Goal: Information Seeking & Learning: Check status

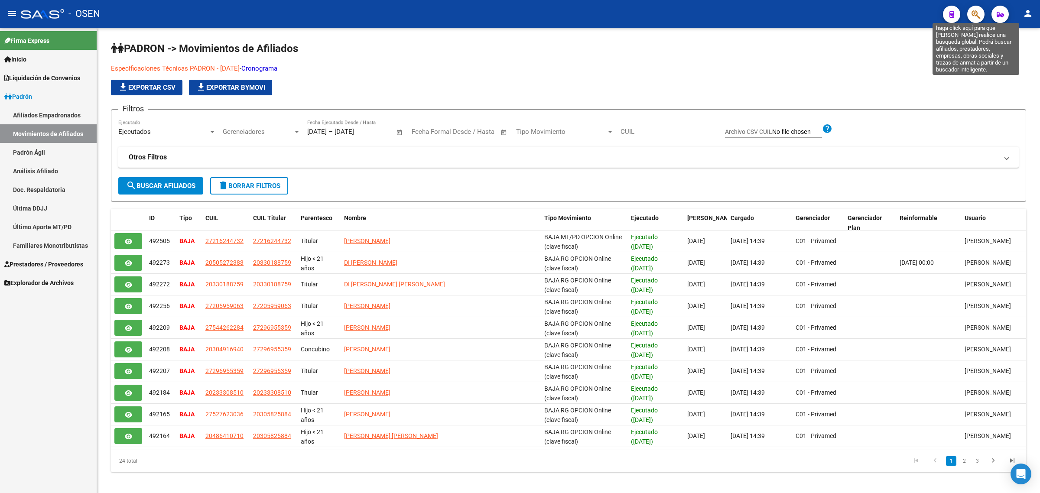
click at [978, 14] on icon "button" at bounding box center [975, 15] width 9 height 10
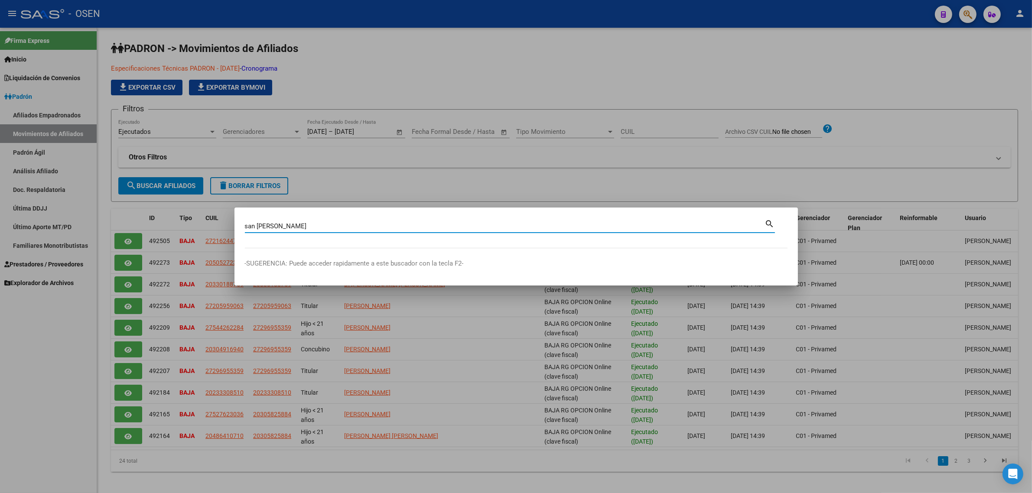
type input "san martin"
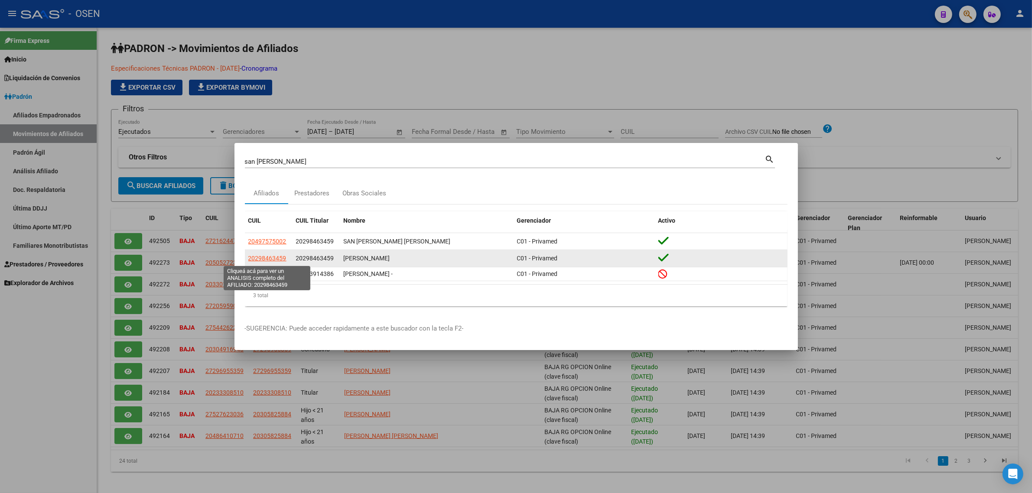
click at [276, 258] on span "20298463459" at bounding box center [267, 258] width 38 height 7
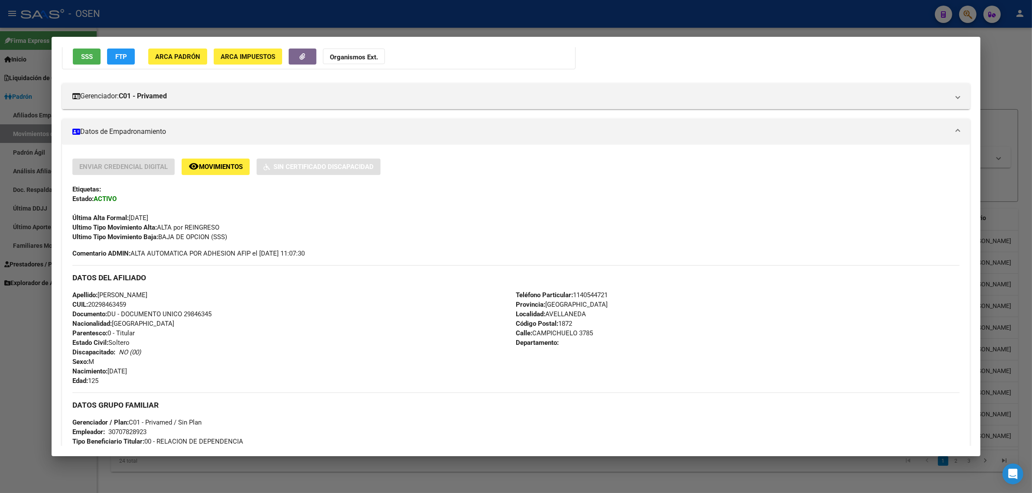
scroll to position [305, 0]
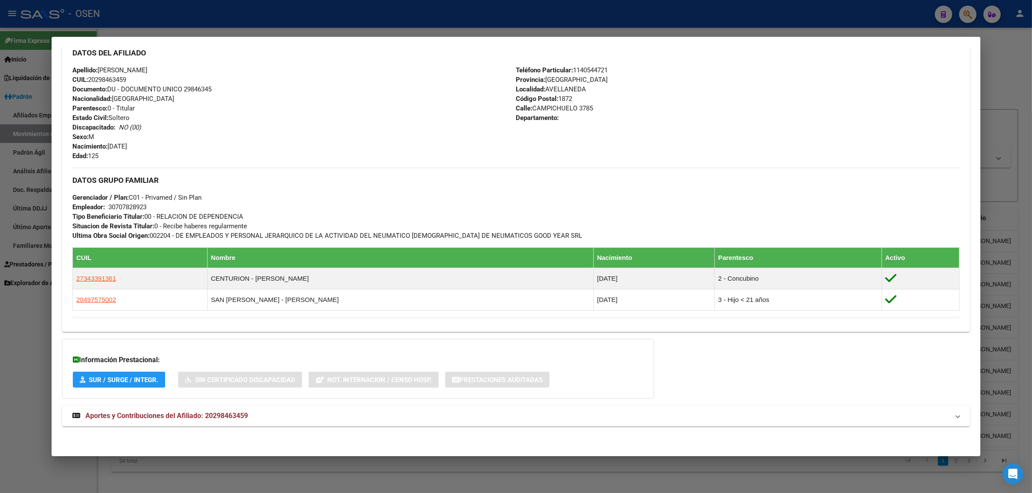
click at [145, 419] on span "Aportes y Contribuciones del Afiliado: 20298463459" at bounding box center [166, 416] width 162 height 8
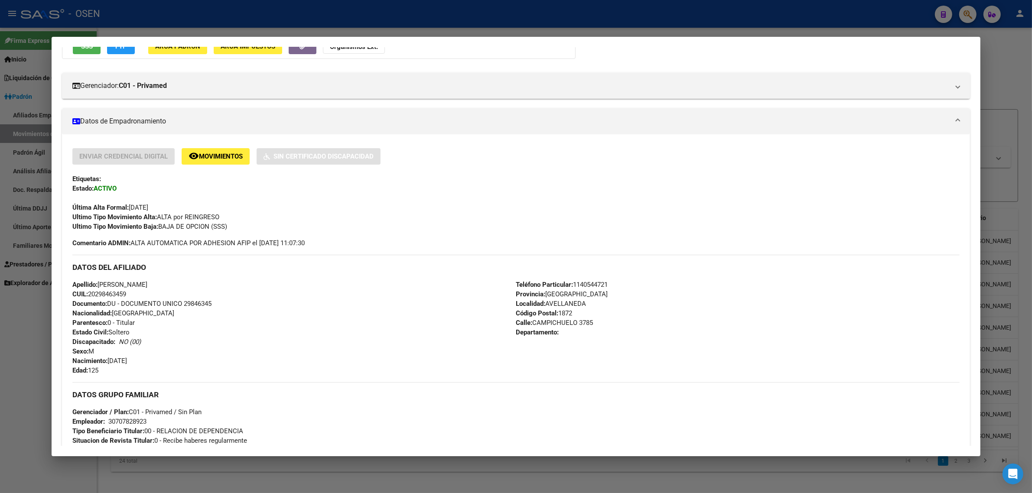
scroll to position [0, 0]
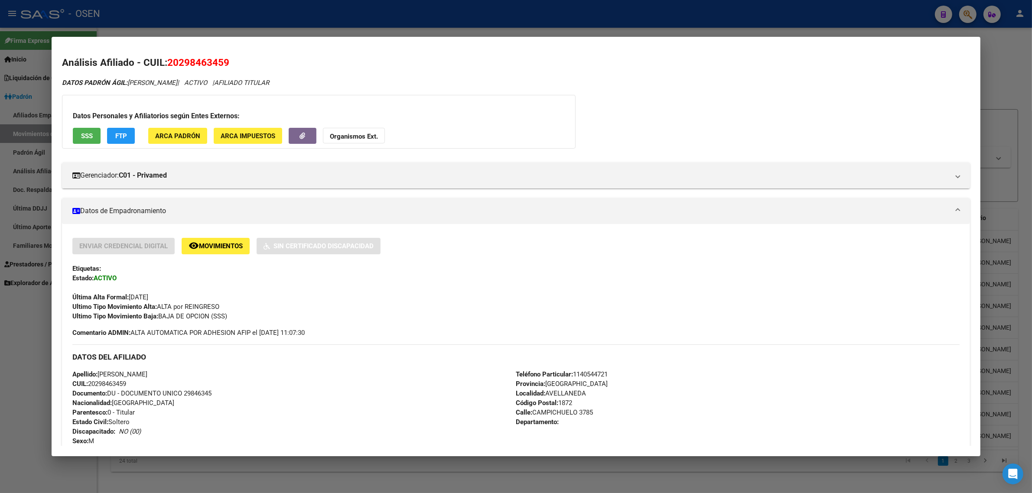
click at [195, 57] on span "20298463459" at bounding box center [198, 62] width 62 height 11
copy span "20298463459"
click at [111, 24] on div at bounding box center [516, 246] width 1032 height 493
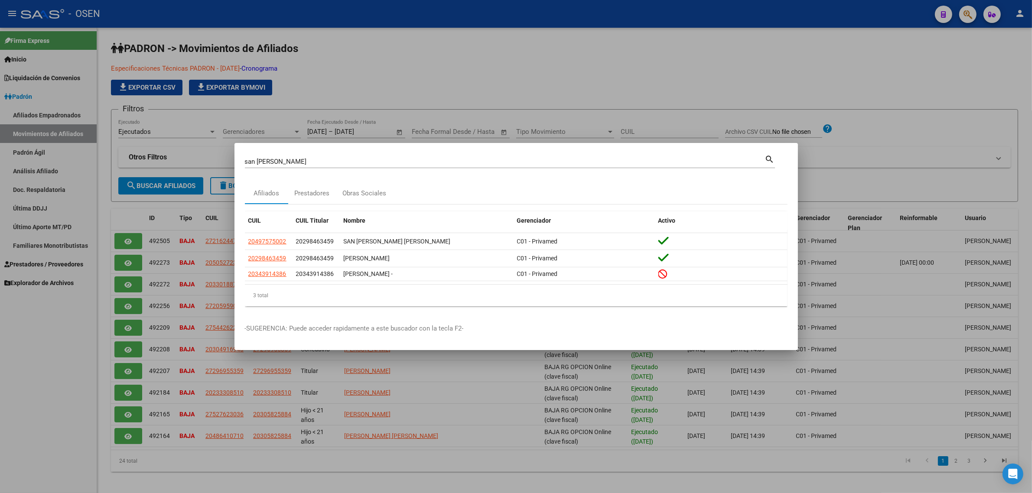
click at [540, 33] on div at bounding box center [516, 246] width 1032 height 493
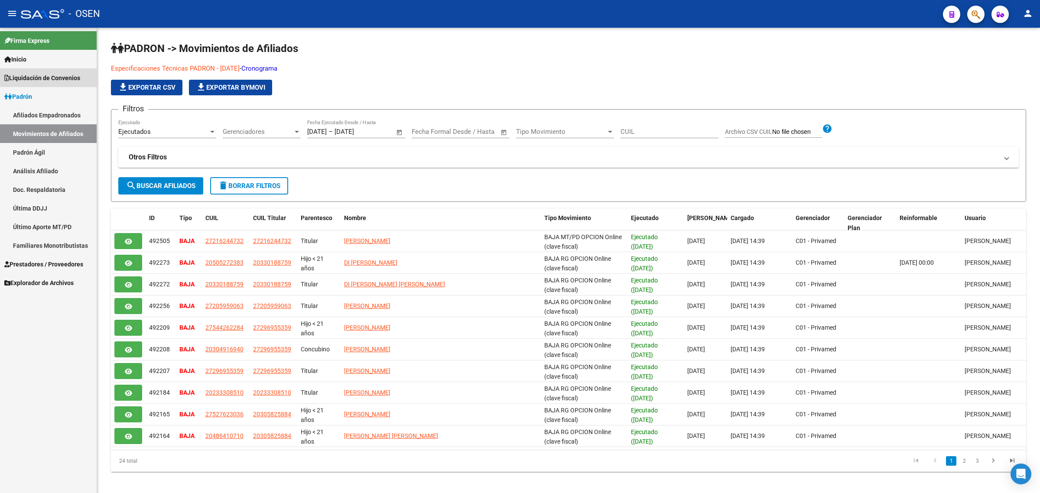
click at [54, 78] on span "Liquidación de Convenios" at bounding box center [42, 78] width 76 height 10
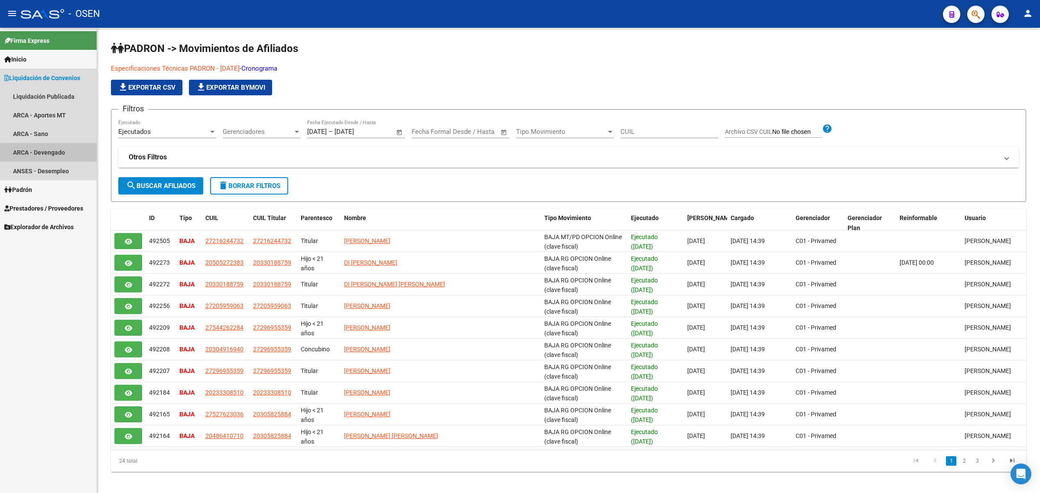
click at [60, 152] on link "ARCA - Devengado" at bounding box center [48, 152] width 97 height 19
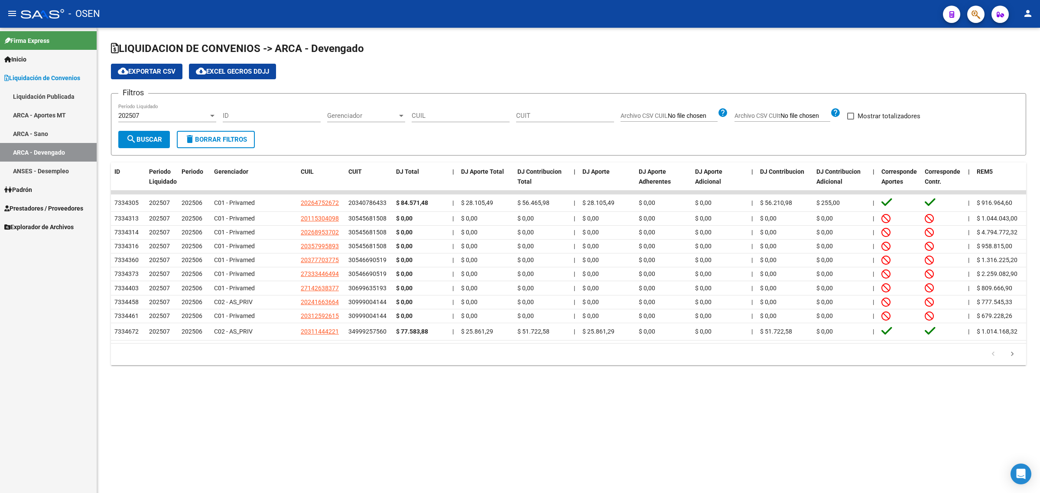
click at [146, 139] on span "search Buscar" at bounding box center [144, 140] width 36 height 8
click at [133, 72] on span "cloud_download Exportar CSV" at bounding box center [147, 72] width 58 height 8
click at [39, 188] on link "Padrón" at bounding box center [48, 189] width 97 height 19
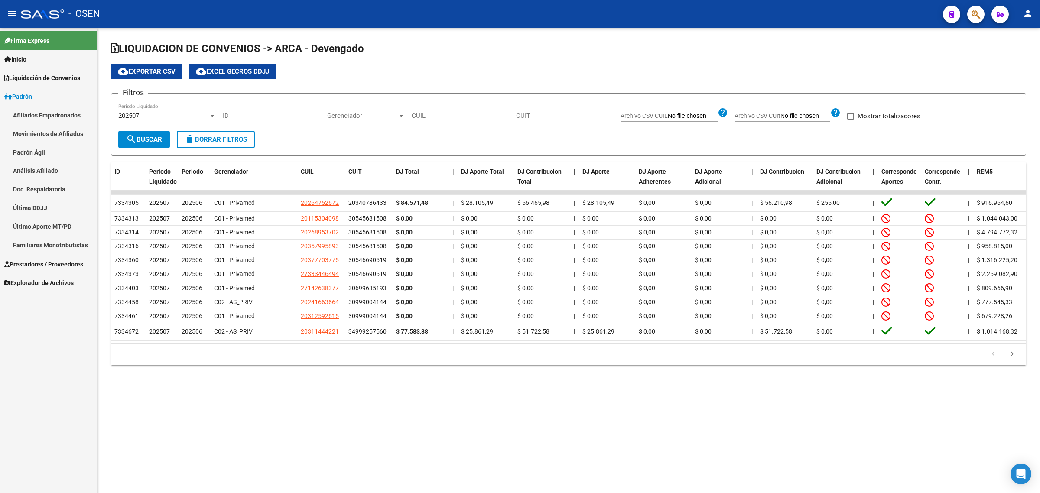
click at [42, 116] on link "Afiliados Empadronados" at bounding box center [48, 115] width 97 height 19
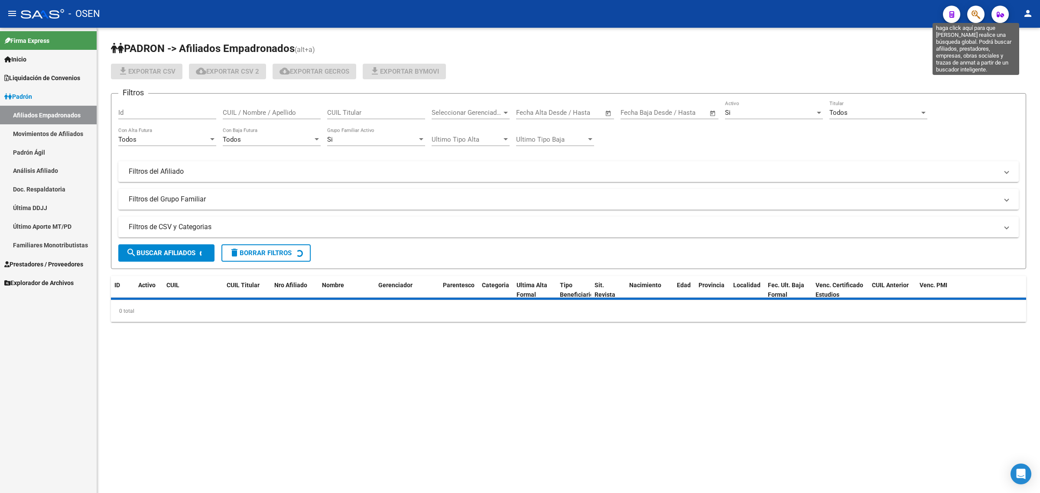
click at [978, 16] on icon "button" at bounding box center [975, 15] width 9 height 10
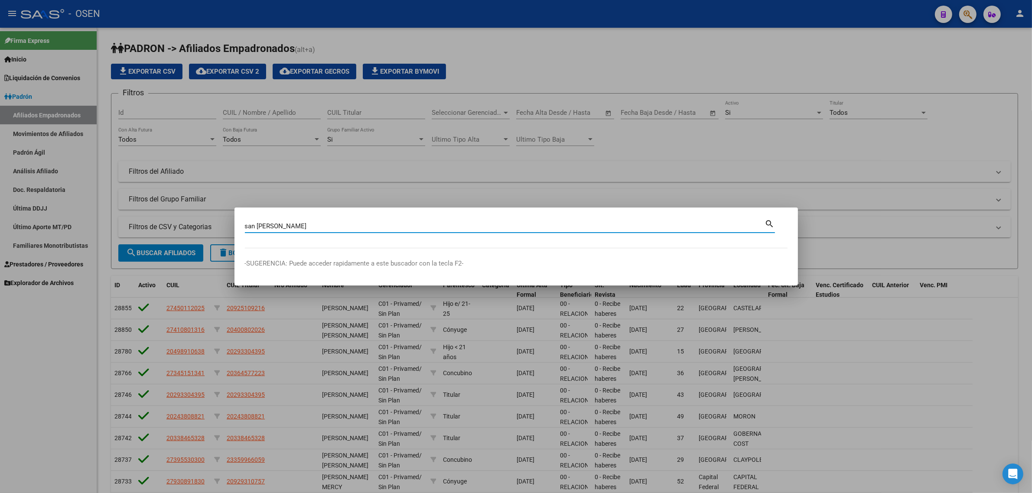
type input "san martin"
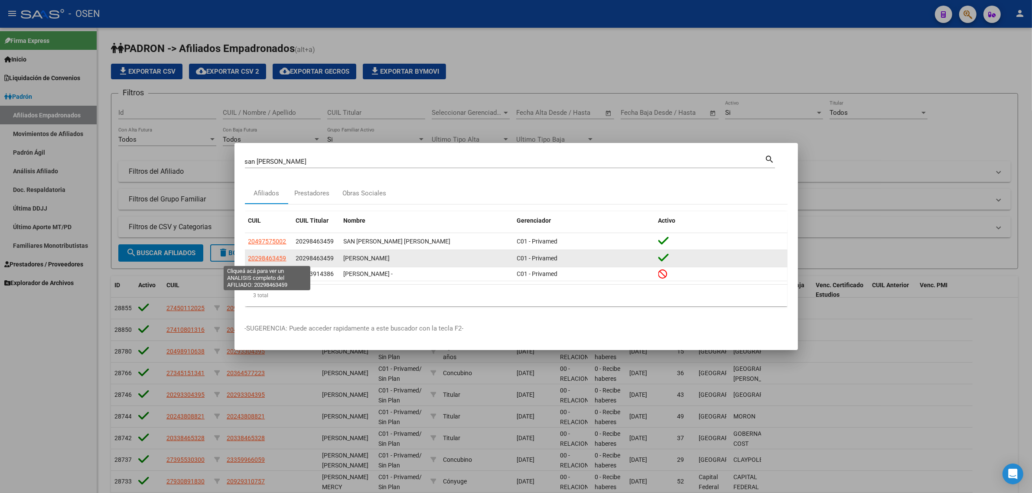
click at [272, 258] on span "20298463459" at bounding box center [267, 258] width 38 height 7
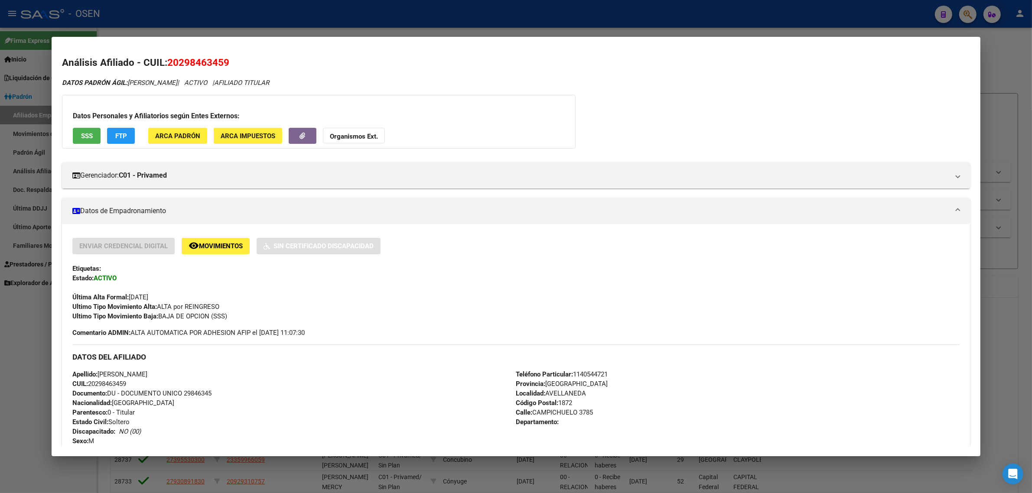
drag, startPoint x: 230, startPoint y: 63, endPoint x: 165, endPoint y: 59, distance: 64.7
click at [165, 59] on h2 "Análisis Afiliado - CUIL: 20298463459" at bounding box center [516, 62] width 908 height 15
copy span "20298463459"
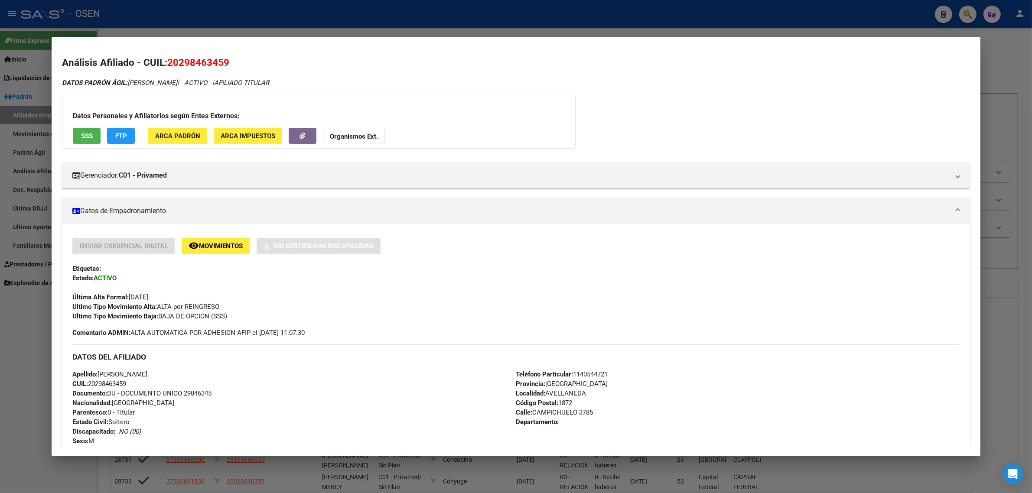
click at [31, 75] on div at bounding box center [516, 246] width 1032 height 493
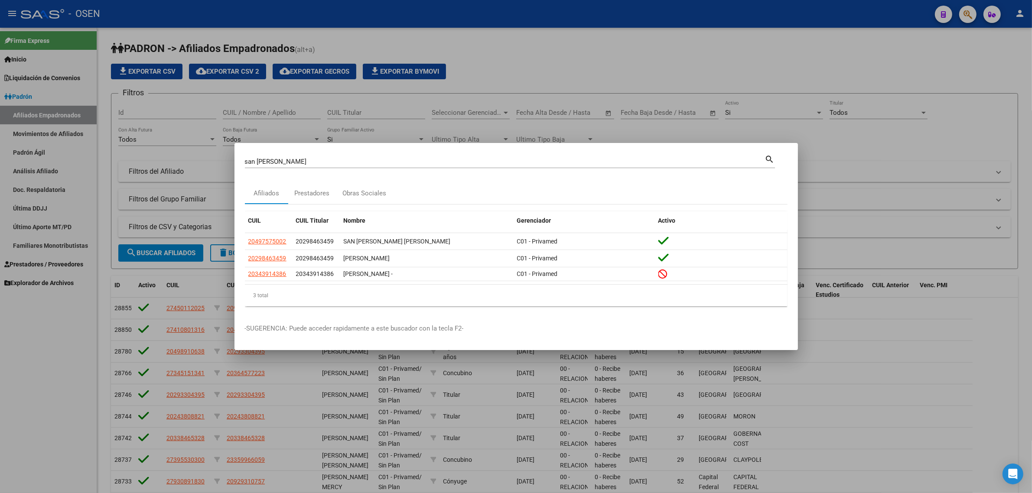
click at [47, 78] on div at bounding box center [516, 246] width 1032 height 493
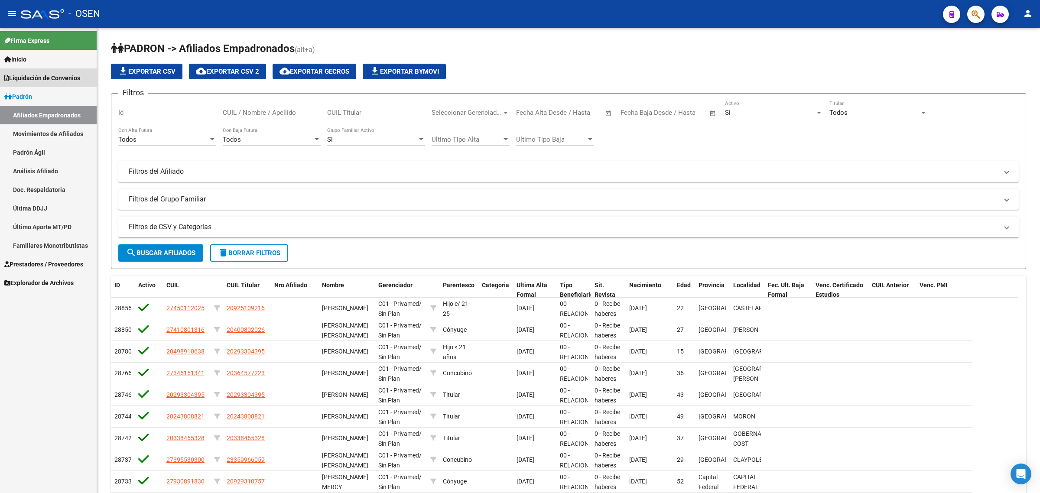
click at [53, 76] on span "Liquidación de Convenios" at bounding box center [42, 78] width 76 height 10
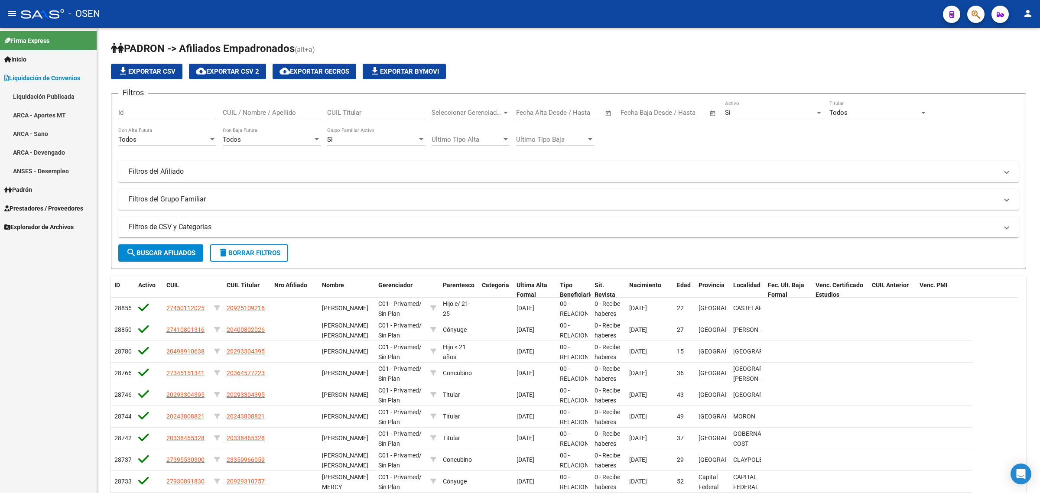
click at [971, 16] on icon "button" at bounding box center [975, 15] width 9 height 10
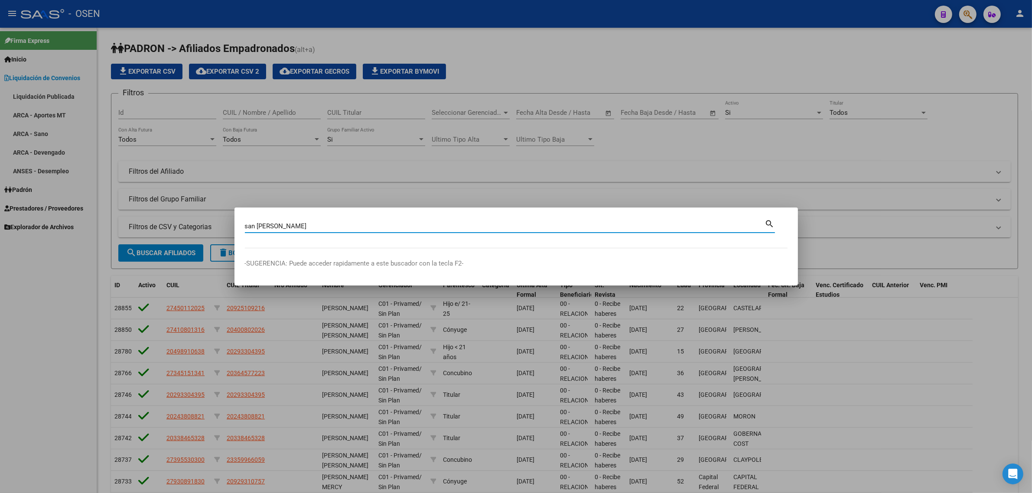
type input "san martin"
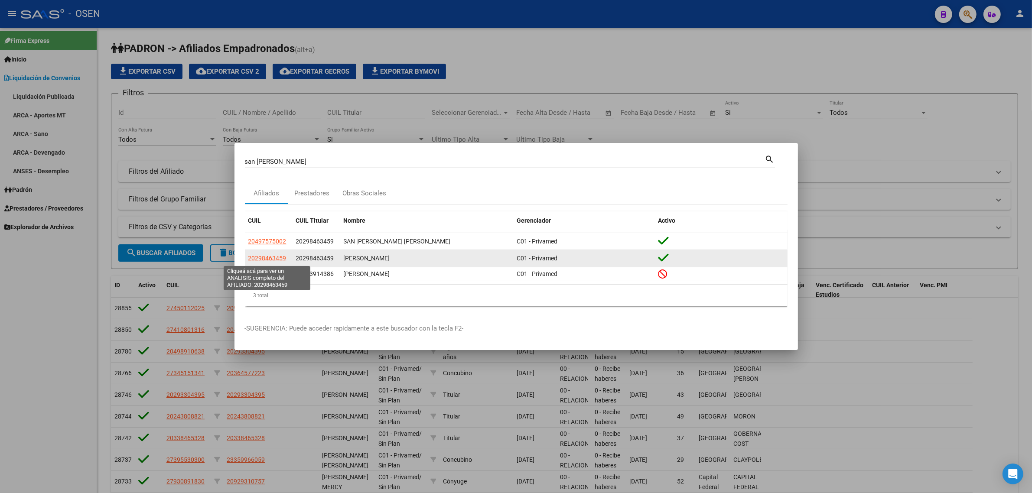
click at [276, 258] on span "20298463459" at bounding box center [267, 258] width 38 height 7
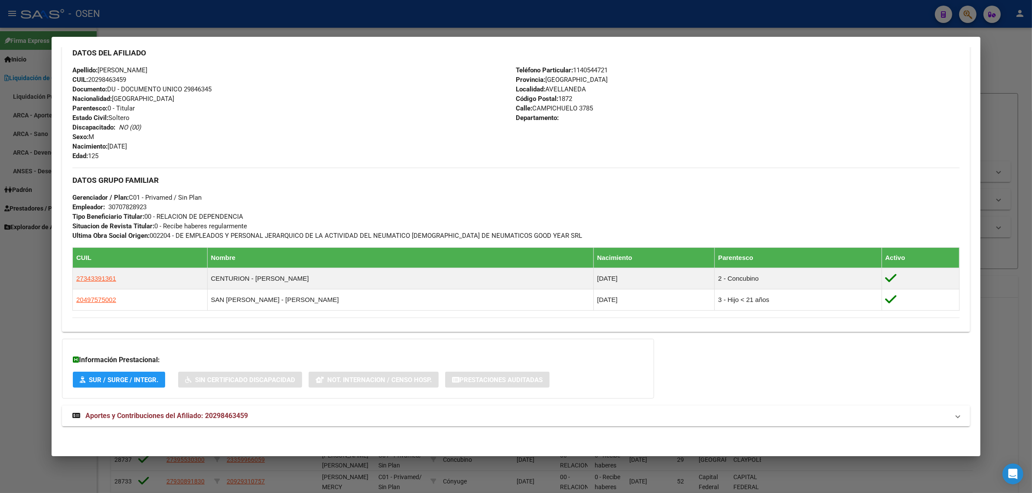
scroll to position [305, 0]
click at [116, 417] on span "Aportes y Contribuciones del Afiliado: 20298463459" at bounding box center [166, 416] width 162 height 8
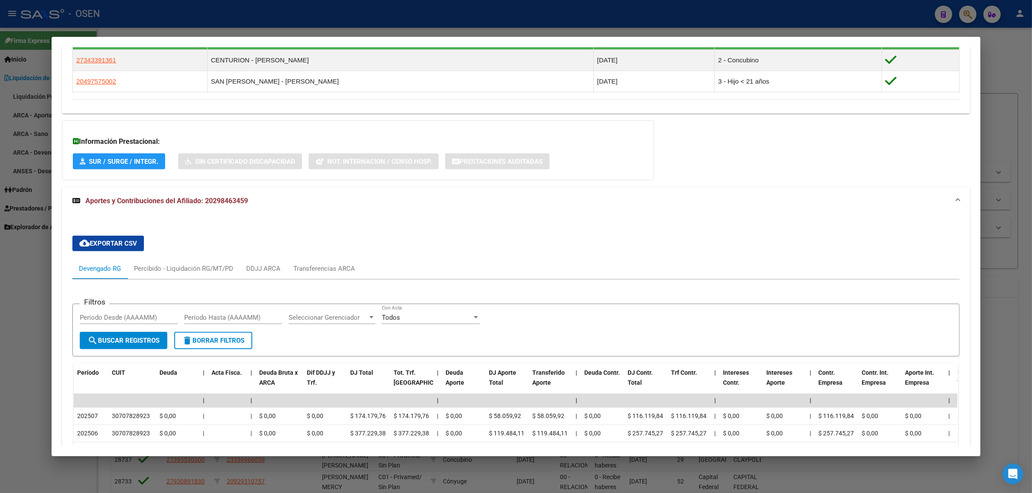
scroll to position [678, 0]
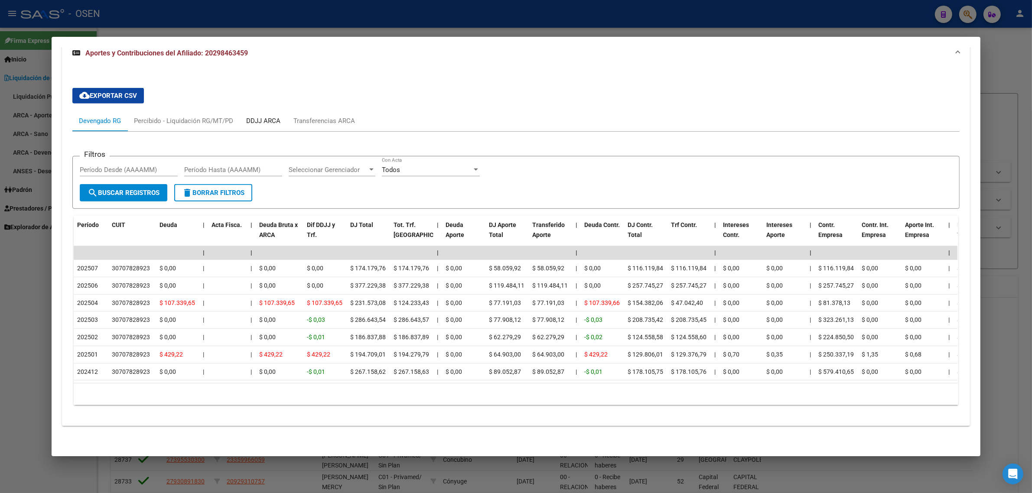
click at [260, 116] on div "DDJJ ARCA" at bounding box center [263, 121] width 34 height 10
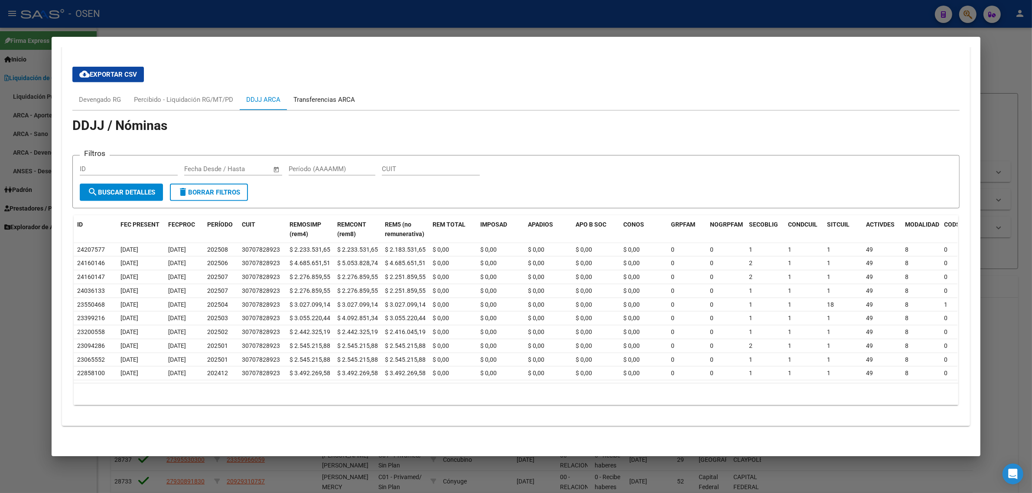
click at [320, 95] on div "Transferencias ARCA" at bounding box center [324, 100] width 62 height 10
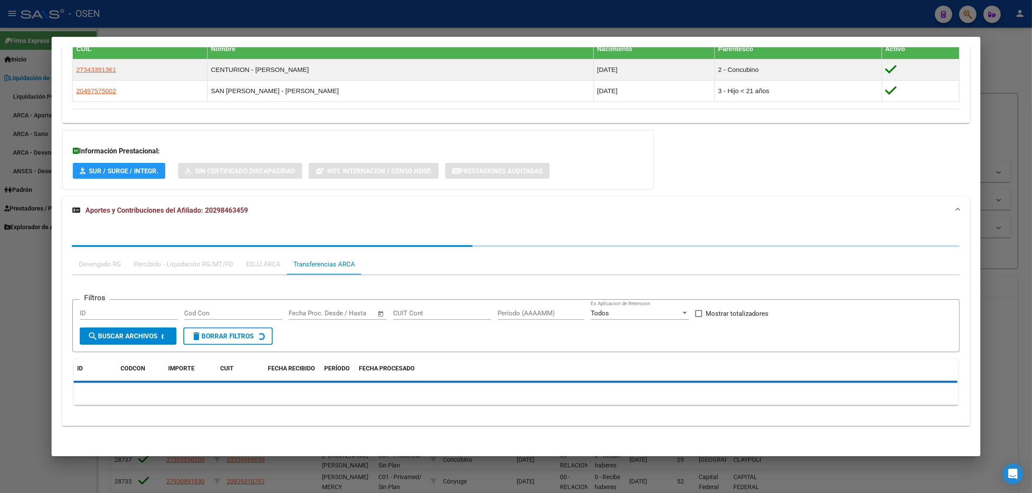
scroll to position [643, 0]
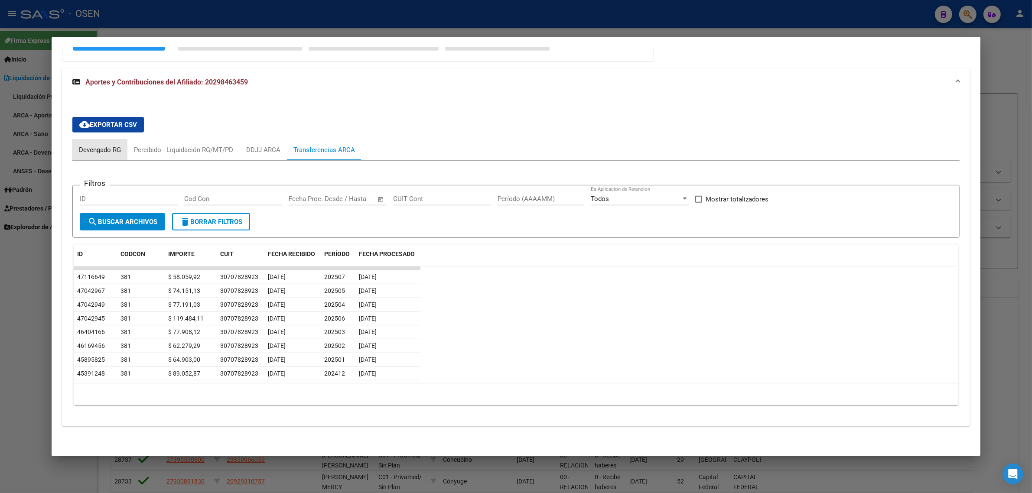
click at [107, 148] on div "Devengado RG" at bounding box center [100, 150] width 42 height 10
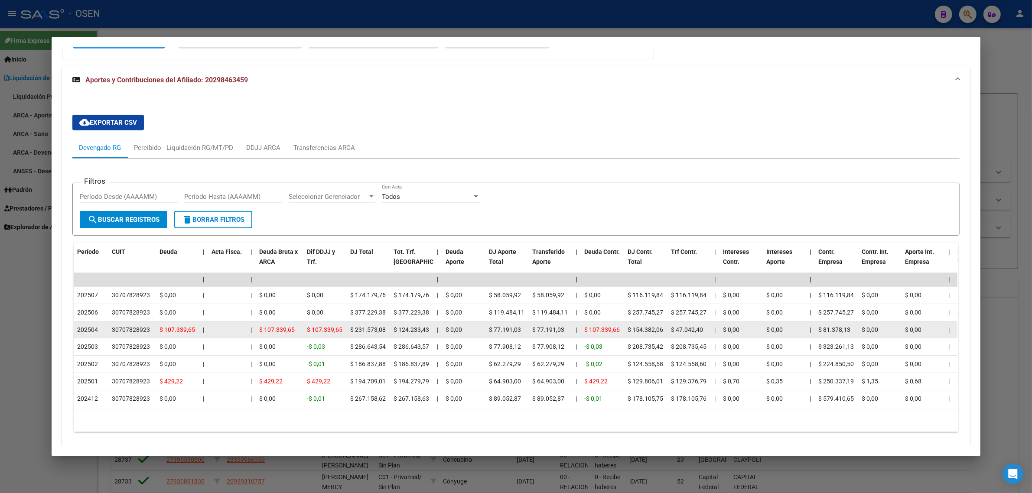
click at [85, 331] on span "202504" at bounding box center [87, 329] width 21 height 7
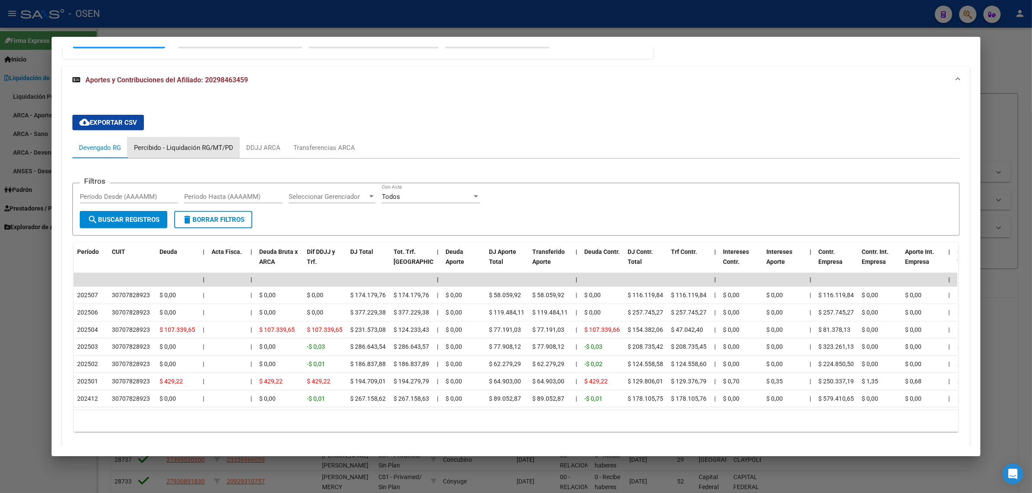
click at [194, 146] on div "Percibido - Liquidación RG/MT/PD" at bounding box center [183, 148] width 99 height 10
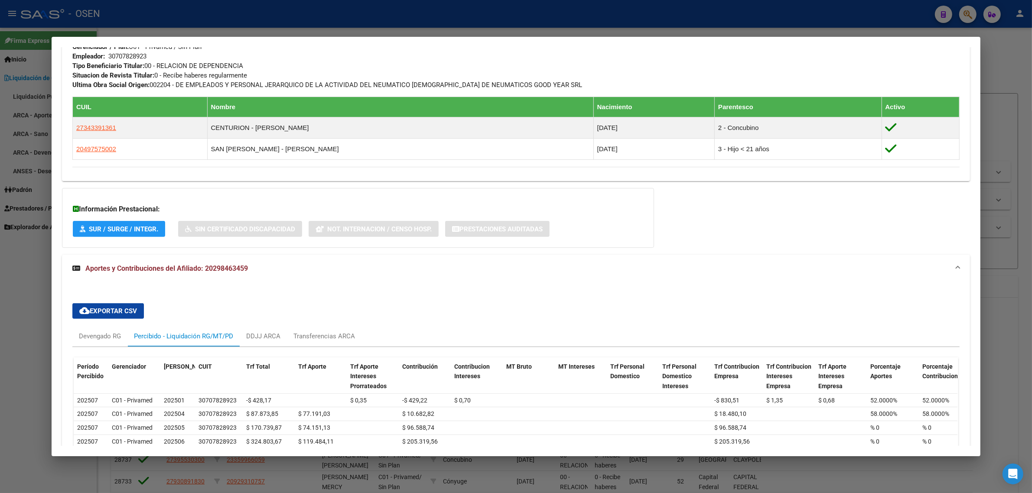
scroll to position [616, 0]
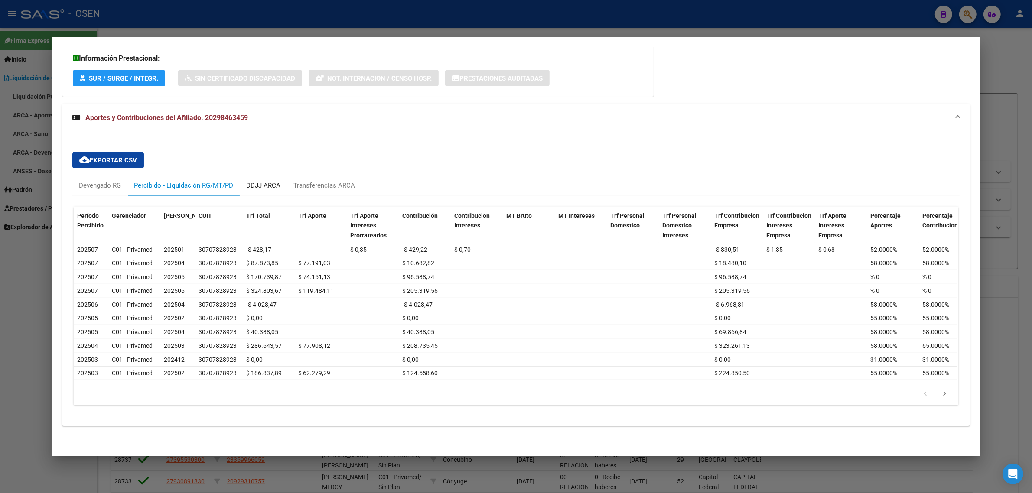
click at [259, 181] on div "DDJJ ARCA" at bounding box center [263, 186] width 34 height 10
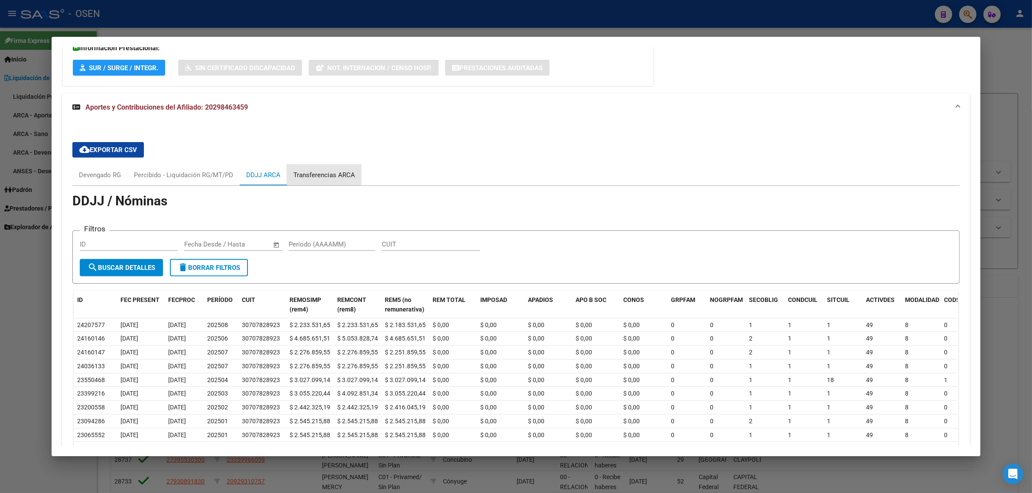
click at [307, 175] on div "Transferencias ARCA" at bounding box center [324, 175] width 62 height 10
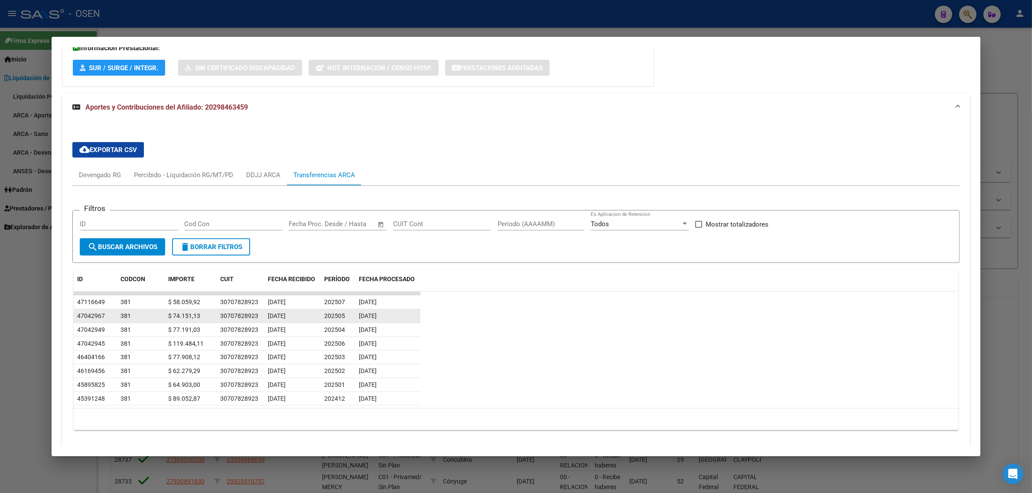
drag, startPoint x: 353, startPoint y: 317, endPoint x: 389, endPoint y: 316, distance: 36.0
click at [389, 316] on datatable-body-cell "23/07/2025" at bounding box center [387, 315] width 65 height 13
drag, startPoint x: 168, startPoint y: 315, endPoint x: 207, endPoint y: 321, distance: 39.5
click at [207, 321] on div "$ 74.151,13" at bounding box center [190, 316] width 45 height 10
click at [468, 325] on datatable-row-wrapper "47042949 381 $ 77.191,03 30707828923 09/05/2025 202504 23/07/2025" at bounding box center [515, 330] width 883 height 14
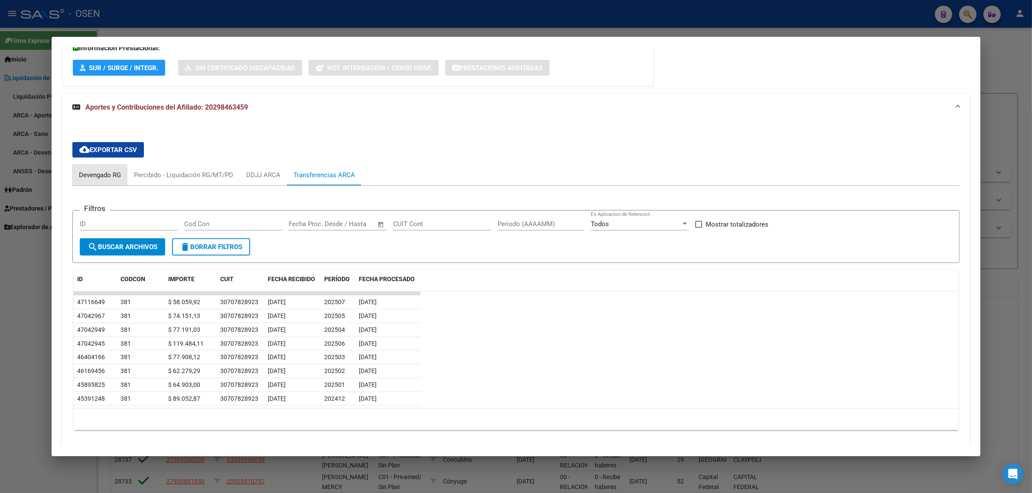
click at [107, 172] on div "Devengado RG" at bounding box center [100, 175] width 42 height 10
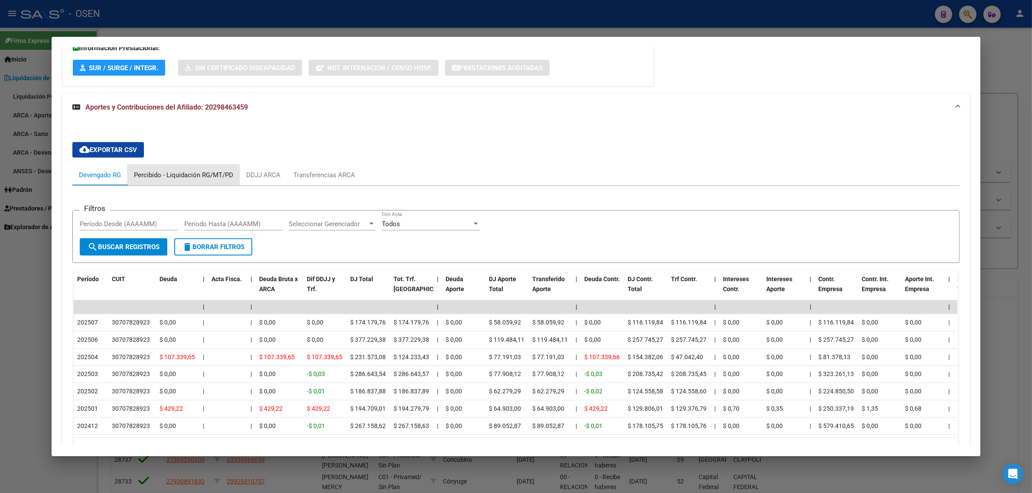
click at [190, 178] on div "Percibido - Liquidación RG/MT/PD" at bounding box center [183, 175] width 99 height 10
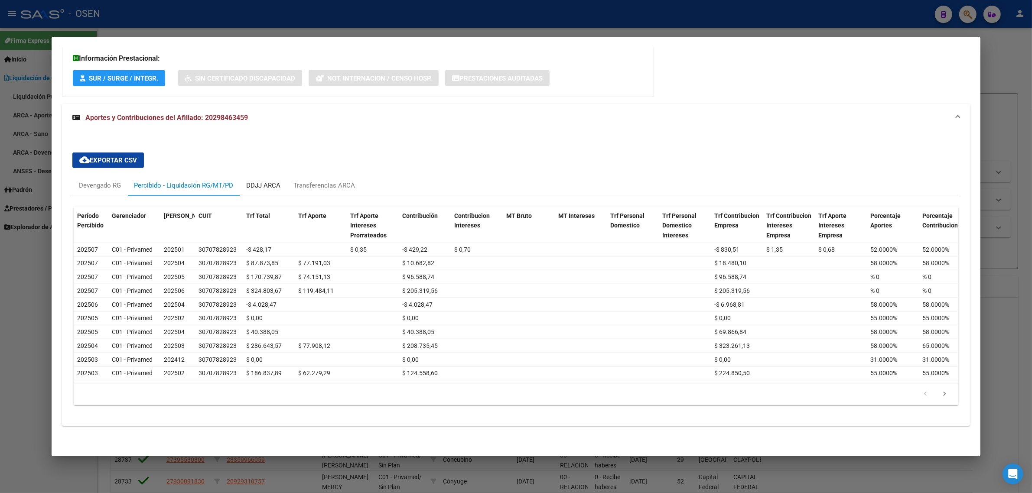
click at [259, 181] on div "DDJJ ARCA" at bounding box center [263, 186] width 34 height 10
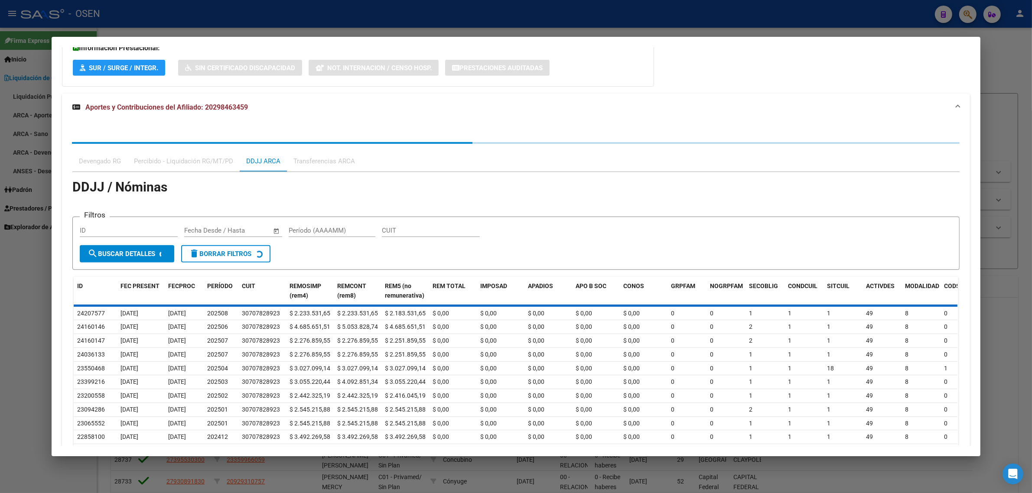
click at [309, 162] on div "Devengado RG Percibido - Liquidación RG/MT/PD DDJJ ARCA Transferencias ARCA DDJ…" at bounding box center [515, 309] width 887 height 334
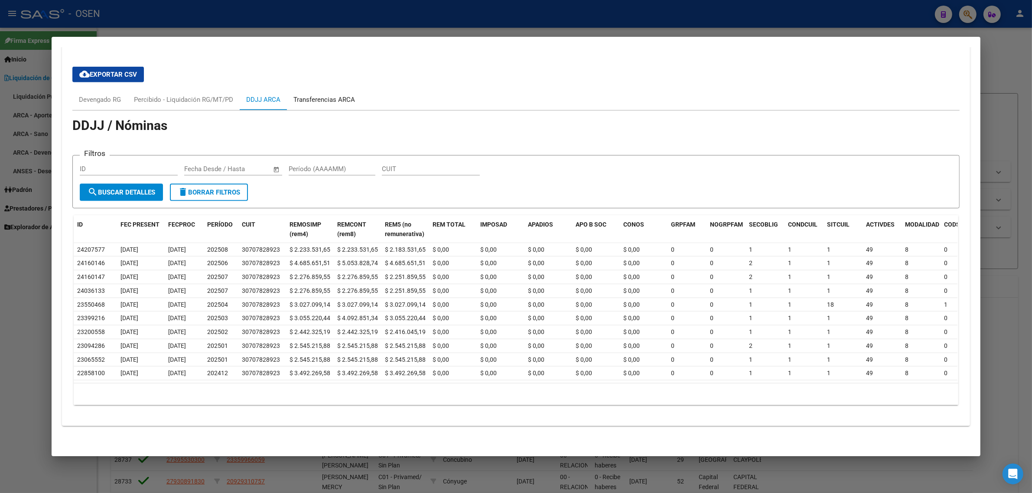
click at [311, 95] on div "Transferencias ARCA" at bounding box center [324, 100] width 62 height 10
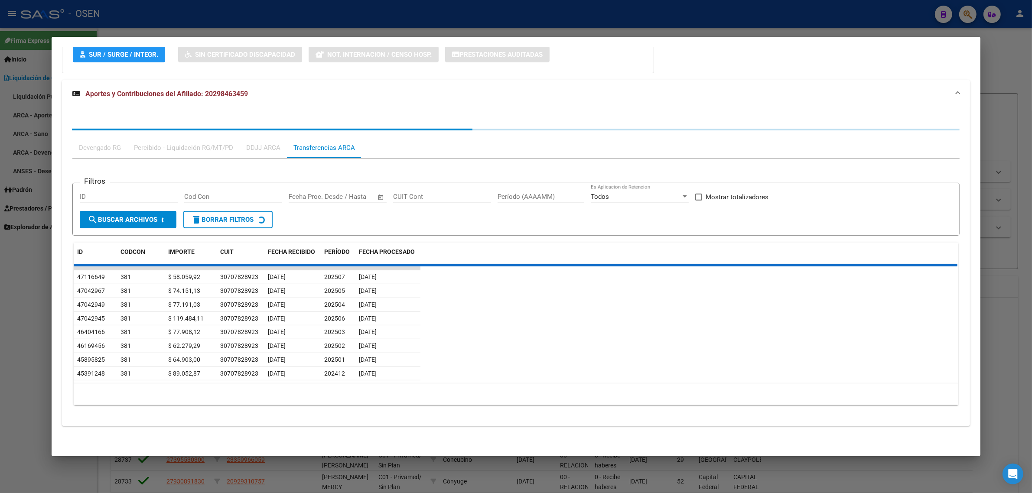
scroll to position [643, 0]
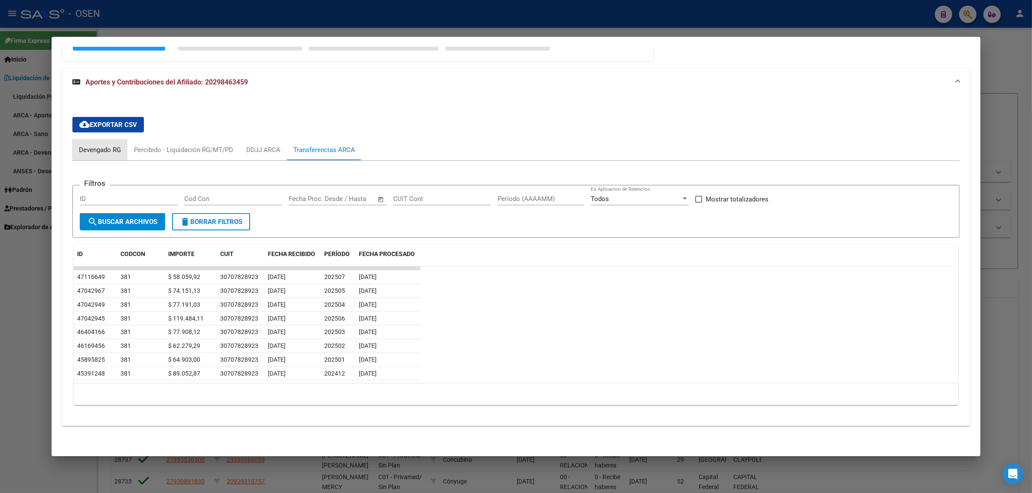
click at [101, 147] on div "Devengado RG" at bounding box center [100, 150] width 42 height 10
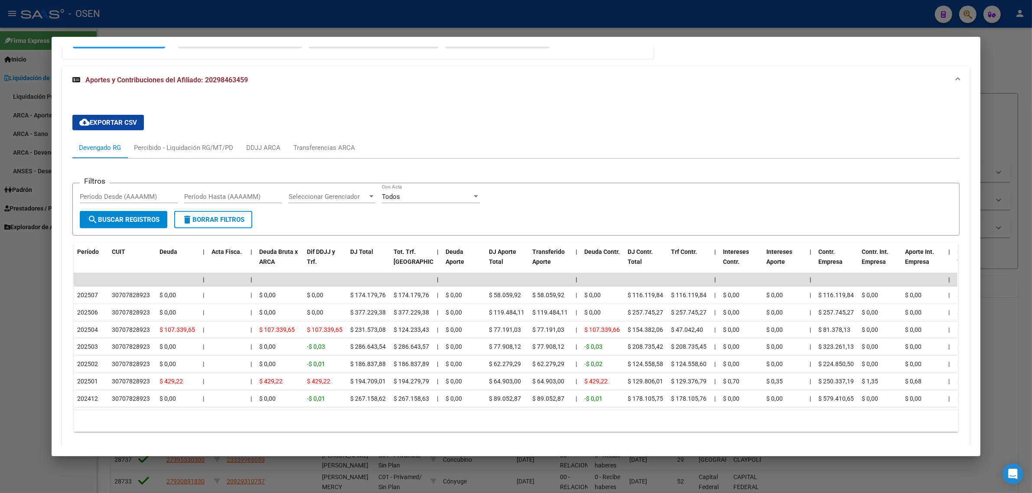
click at [175, 15] on div at bounding box center [516, 246] width 1032 height 493
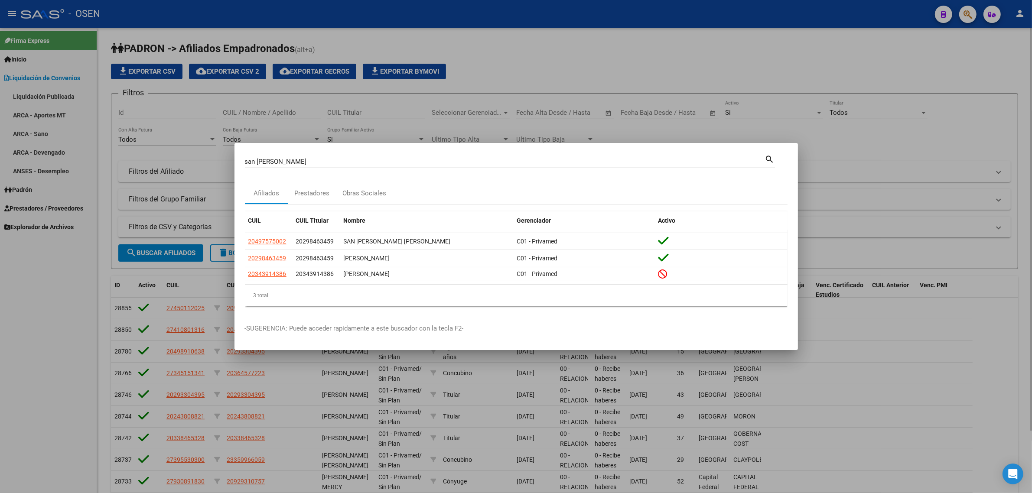
click at [422, 33] on div at bounding box center [516, 246] width 1032 height 493
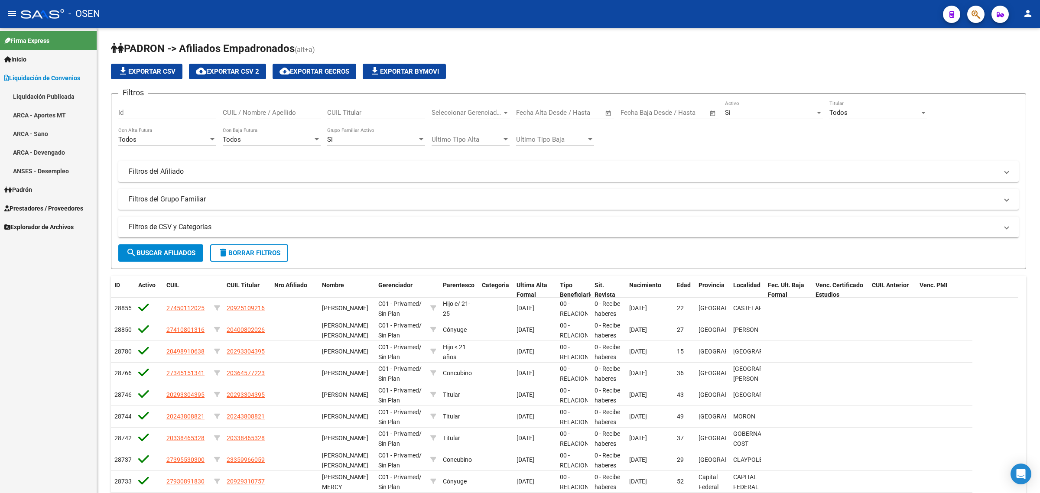
click at [49, 151] on link "ARCA - Devengado" at bounding box center [48, 152] width 97 height 19
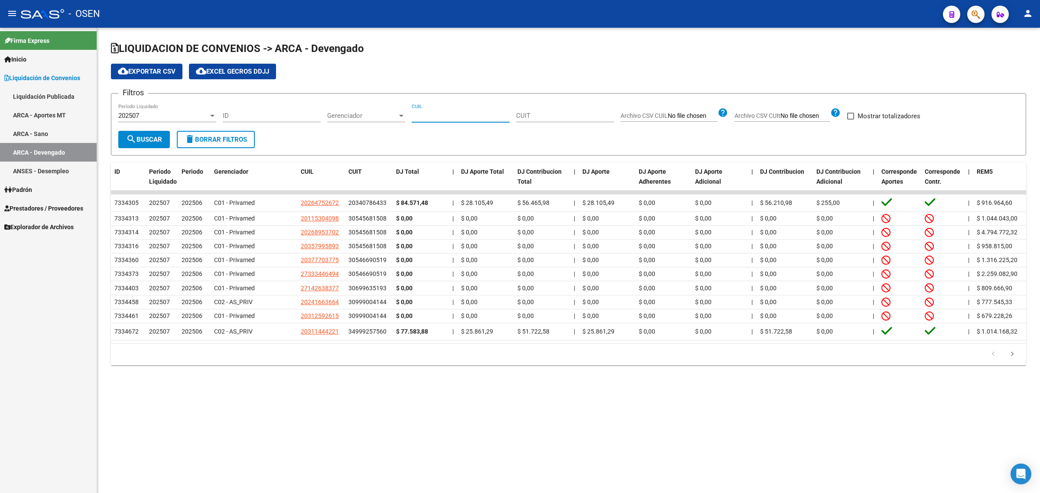
click at [419, 112] on input "CUIL" at bounding box center [461, 116] width 98 height 8
paste input "20-29846345-9"
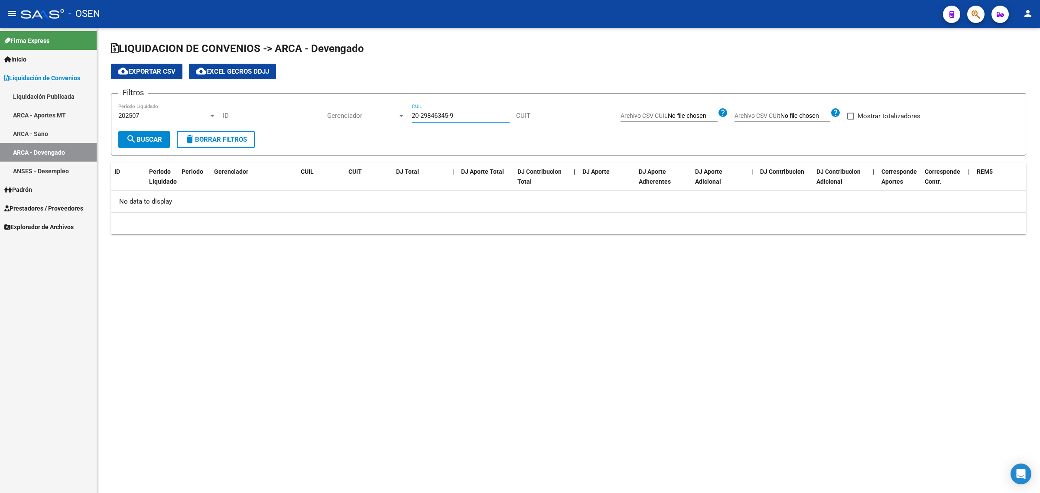
click at [423, 109] on div "20-29846345-9 CUIL" at bounding box center [461, 113] width 98 height 19
click at [420, 114] on input "20-29846345-9" at bounding box center [461, 116] width 98 height 8
click at [421, 114] on input "20-98463459" at bounding box center [461, 116] width 98 height 8
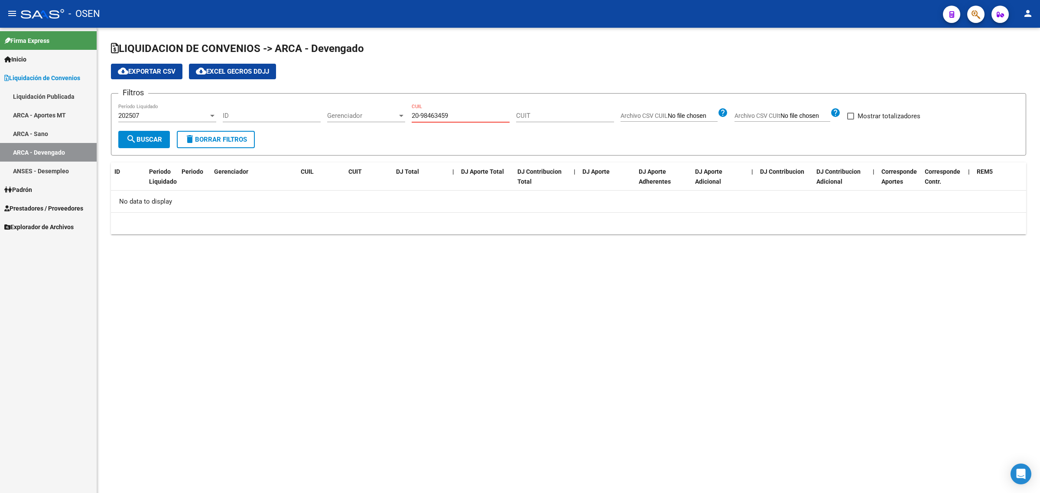
paste input "29846345-"
click at [420, 118] on input "20-29846345-9" at bounding box center [461, 116] width 98 height 8
click at [451, 113] on input "20-29846345-9" at bounding box center [461, 116] width 98 height 8
type input "20-29846345-9"
click at [156, 115] on div "202507" at bounding box center [163, 116] width 90 height 8
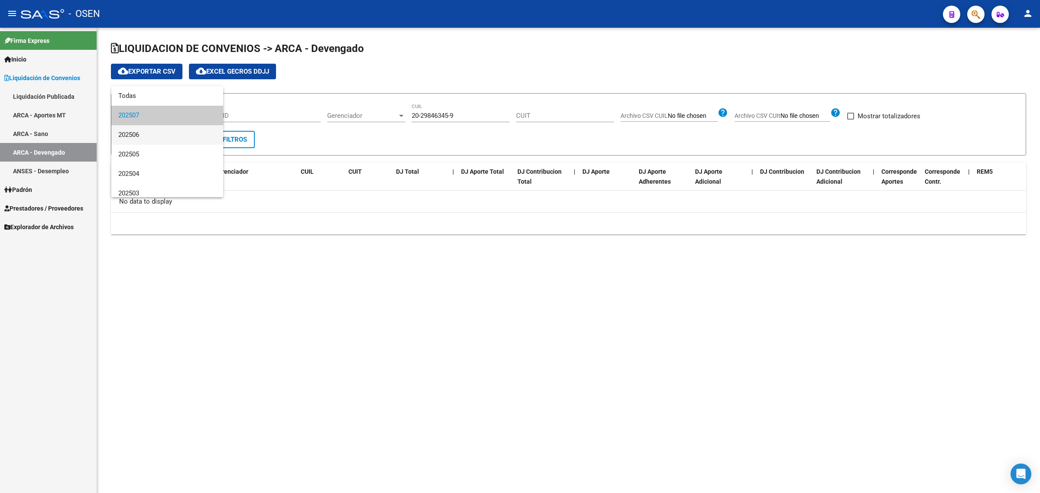
click at [156, 132] on span "202506" at bounding box center [167, 134] width 98 height 19
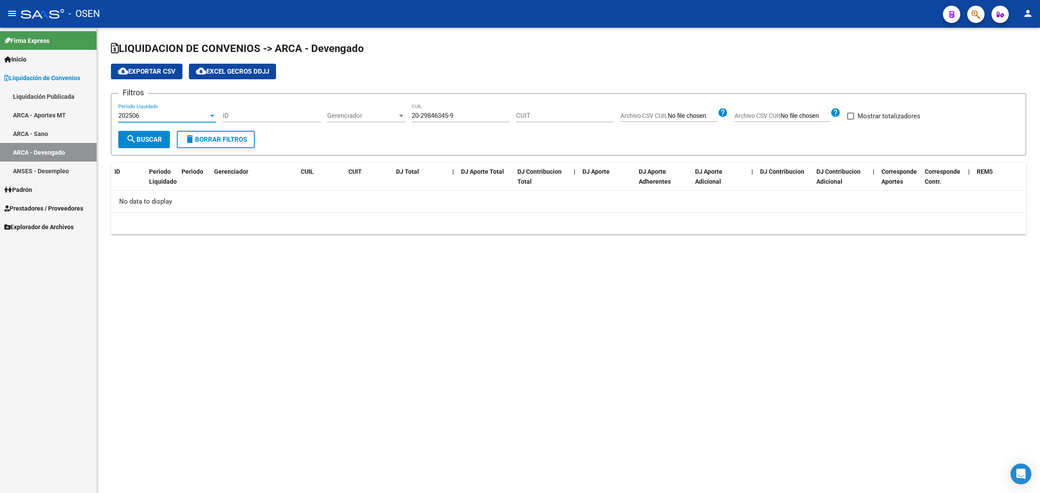
click at [150, 137] on span "search Buscar" at bounding box center [144, 140] width 36 height 8
click at [155, 116] on div "202506" at bounding box center [163, 116] width 90 height 8
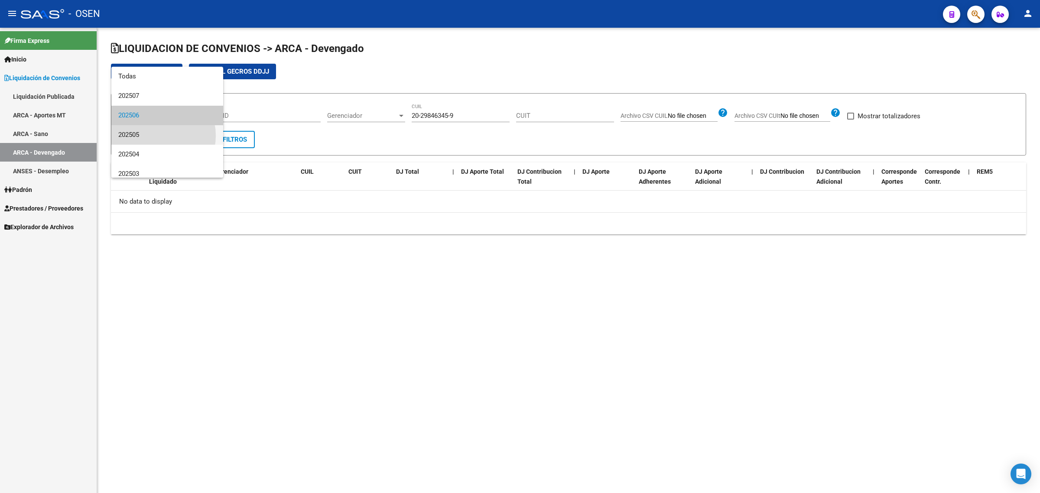
click at [152, 136] on span "202505" at bounding box center [167, 134] width 98 height 19
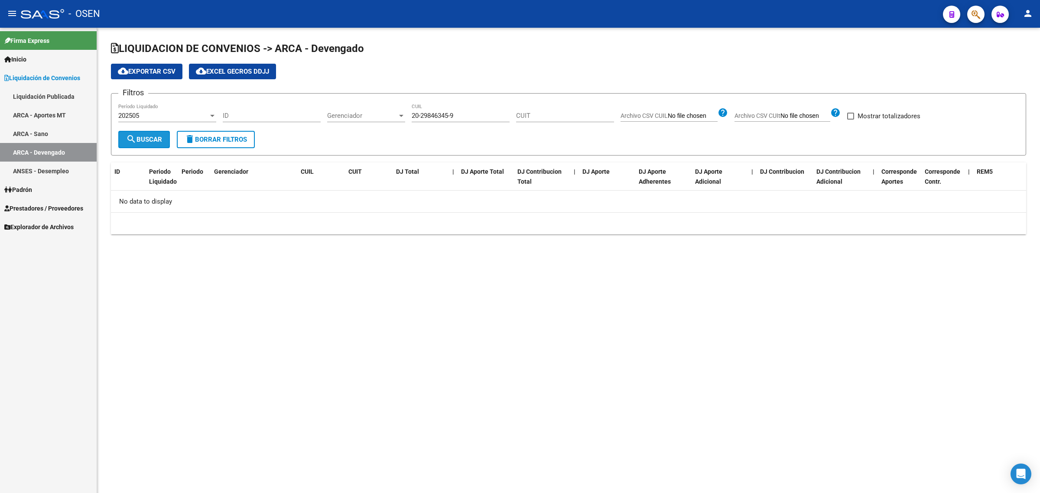
click at [150, 139] on span "search Buscar" at bounding box center [144, 140] width 36 height 8
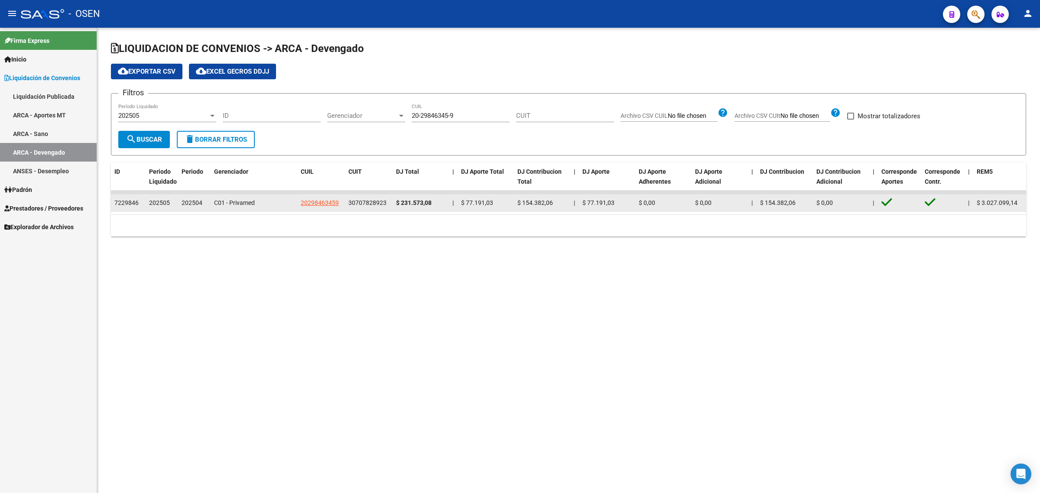
drag, startPoint x: 465, startPoint y: 201, endPoint x: 488, endPoint y: 202, distance: 23.4
click at [488, 202] on span "$ 77.191,03" at bounding box center [477, 202] width 32 height 7
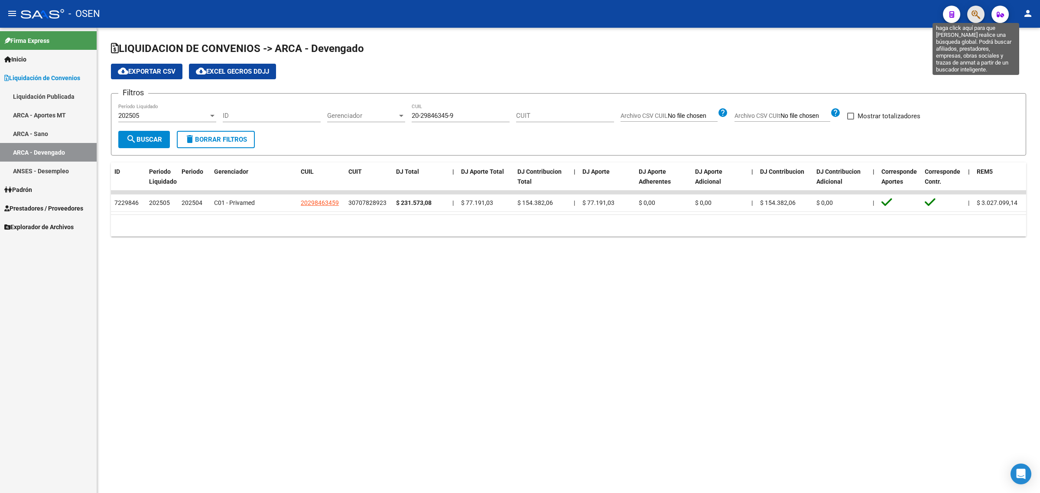
click at [975, 16] on icon "button" at bounding box center [975, 15] width 9 height 10
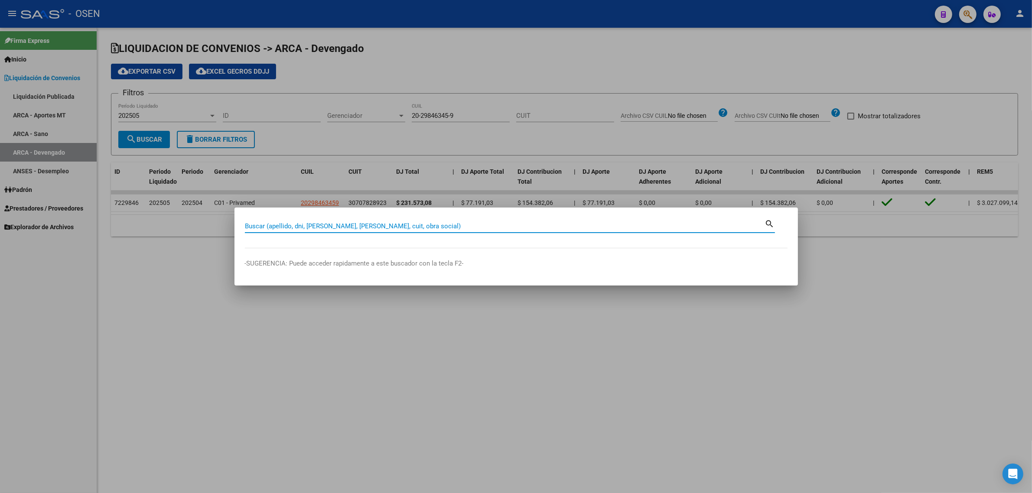
click at [377, 223] on input "Buscar (apellido, dni, [PERSON_NAME], [PERSON_NAME], cuit, obra social)" at bounding box center [505, 226] width 520 height 8
type input "20298463459"
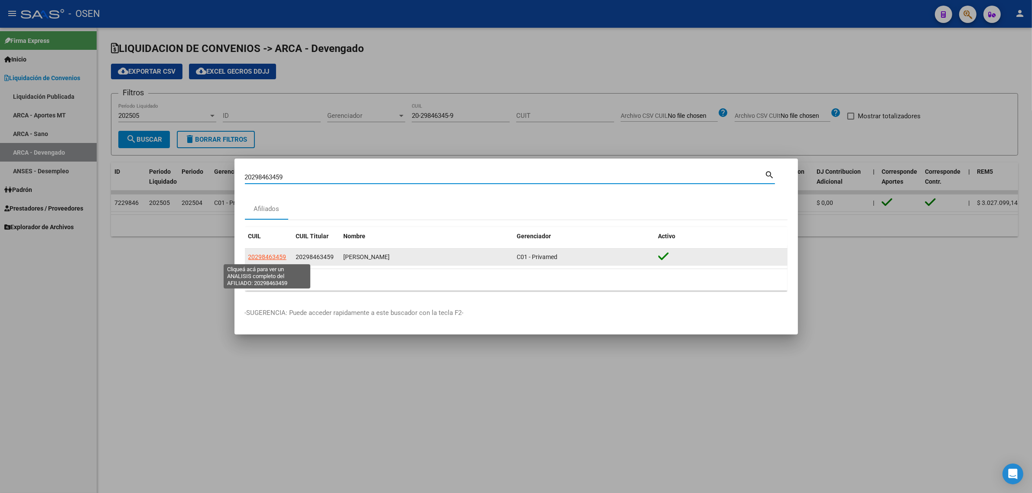
click at [269, 256] on span "20298463459" at bounding box center [267, 256] width 38 height 7
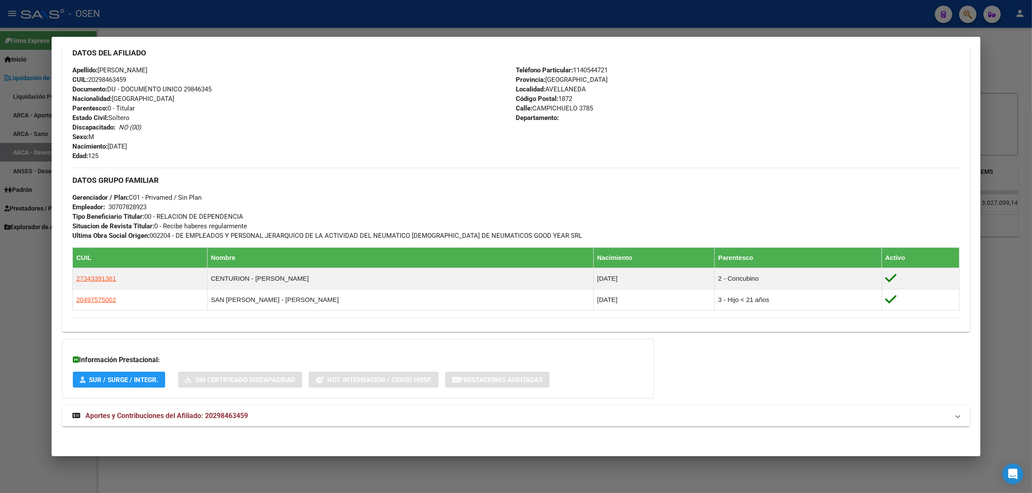
scroll to position [305, 0]
click at [172, 416] on span "Aportes y Contribuciones del Afiliado: 20298463459" at bounding box center [166, 416] width 162 height 8
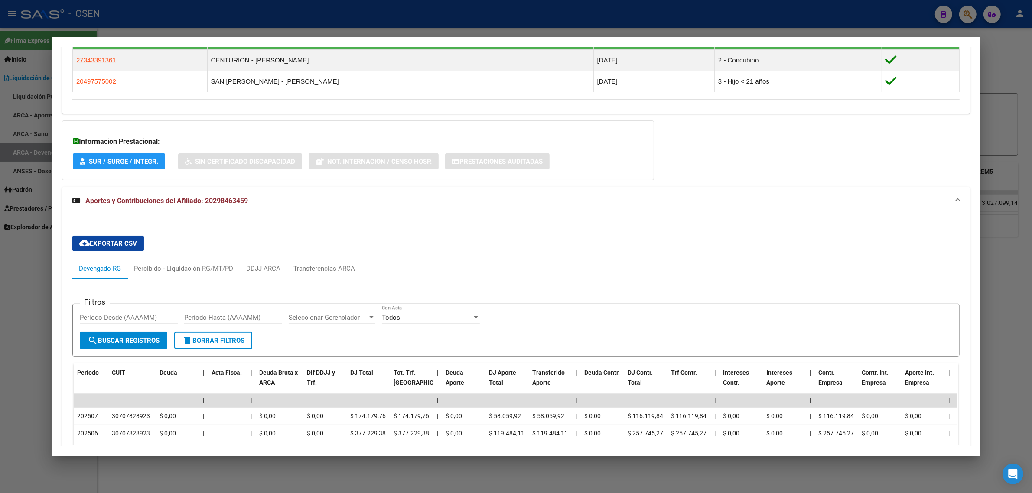
scroll to position [678, 0]
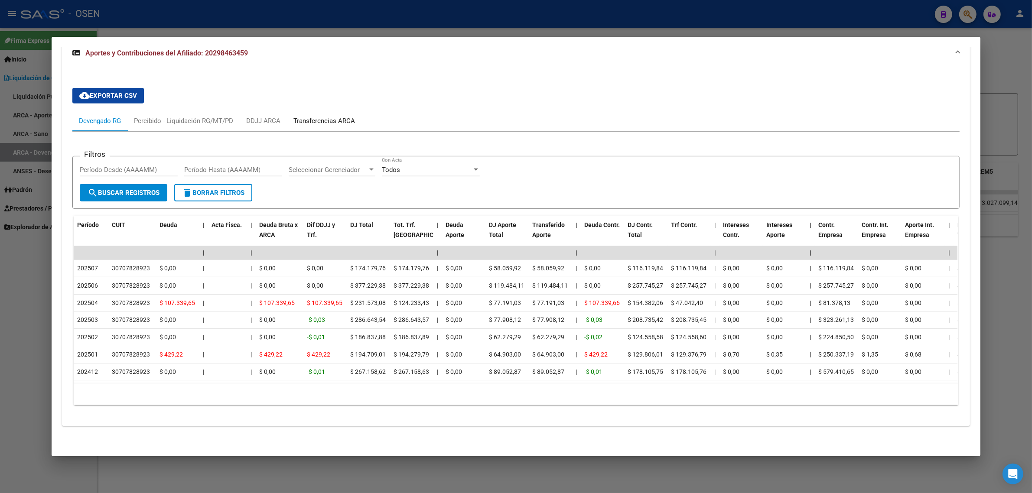
click at [337, 116] on div "Transferencias ARCA" at bounding box center [324, 121] width 62 height 10
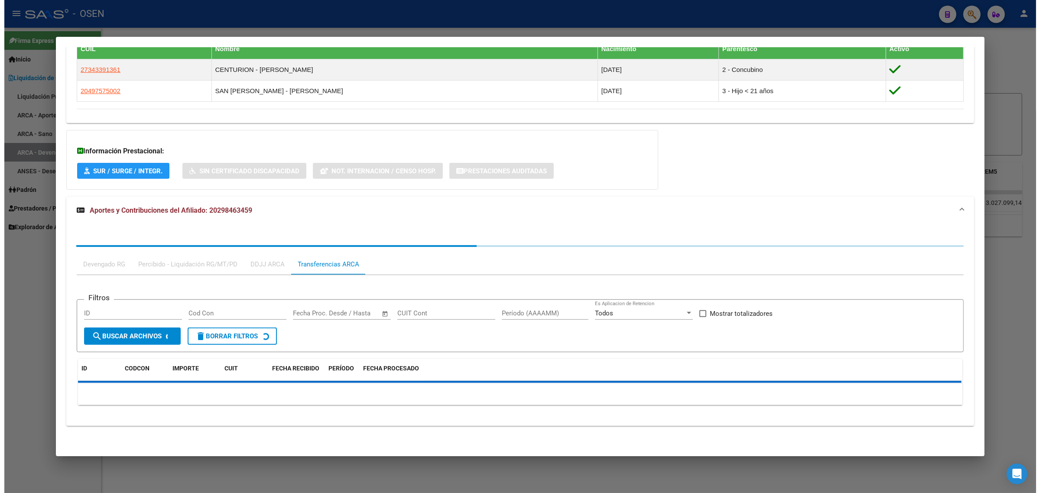
scroll to position [643, 0]
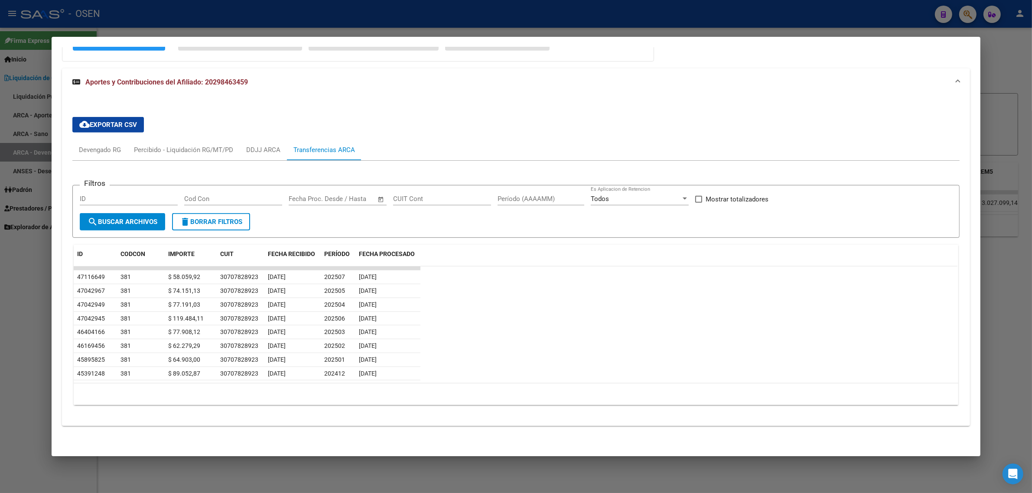
click at [253, 14] on div at bounding box center [516, 246] width 1032 height 493
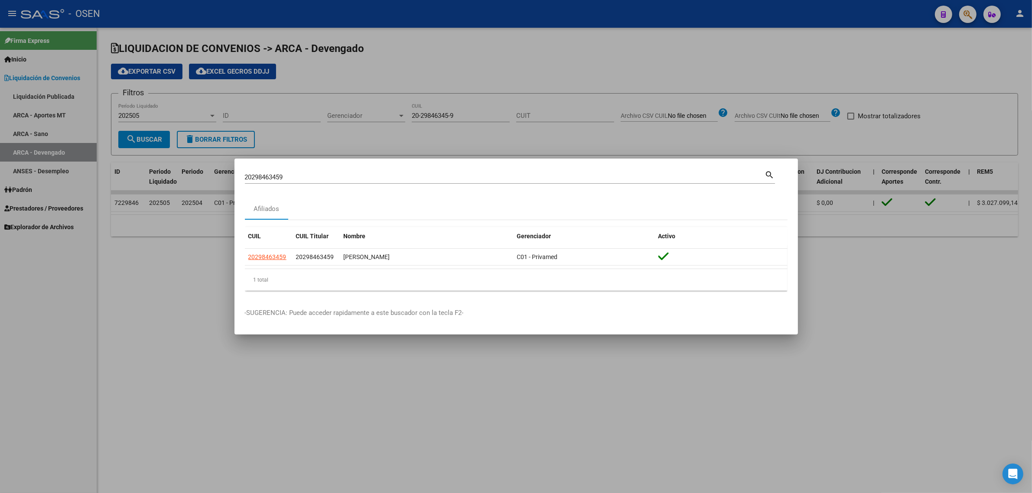
click at [190, 294] on div at bounding box center [516, 246] width 1032 height 493
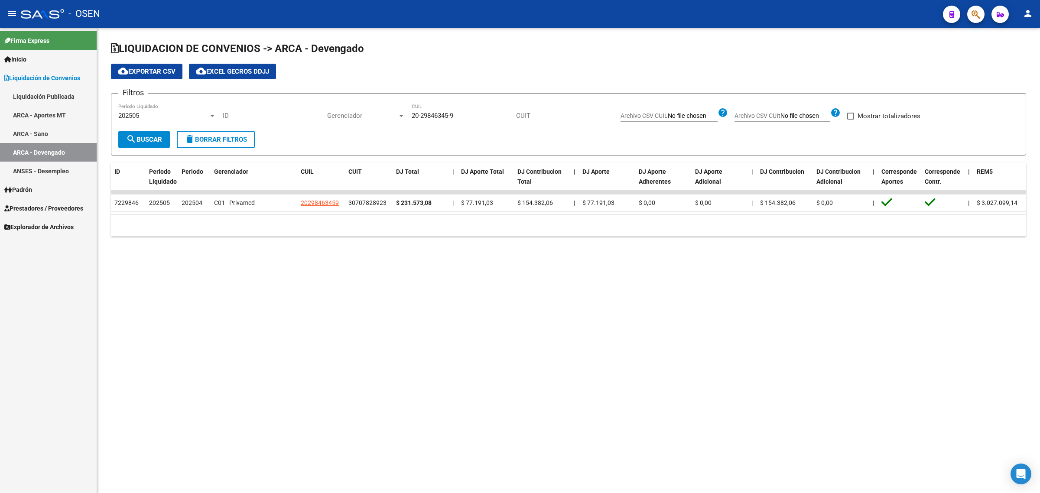
click at [148, 114] on div "202505" at bounding box center [163, 116] width 90 height 8
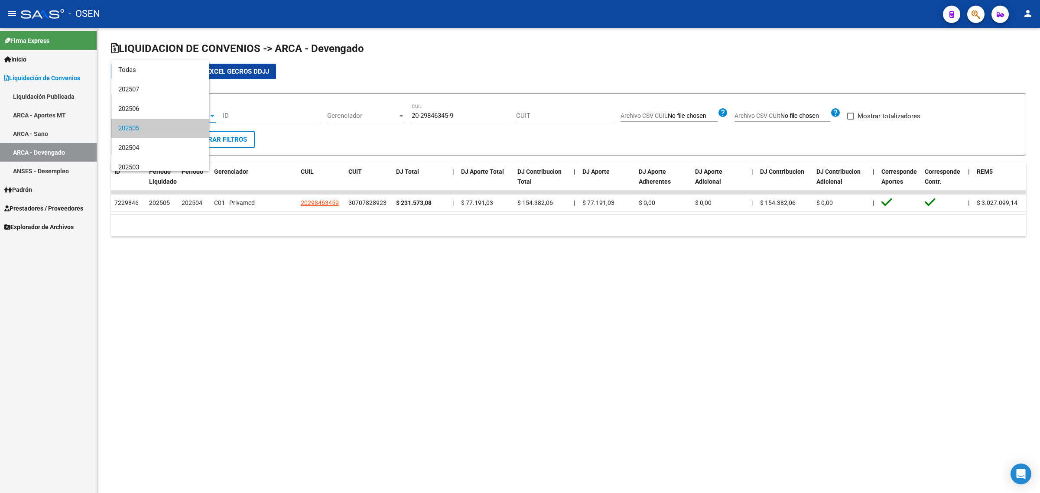
scroll to position [13, 0]
click at [141, 77] on span "202507" at bounding box center [167, 76] width 98 height 19
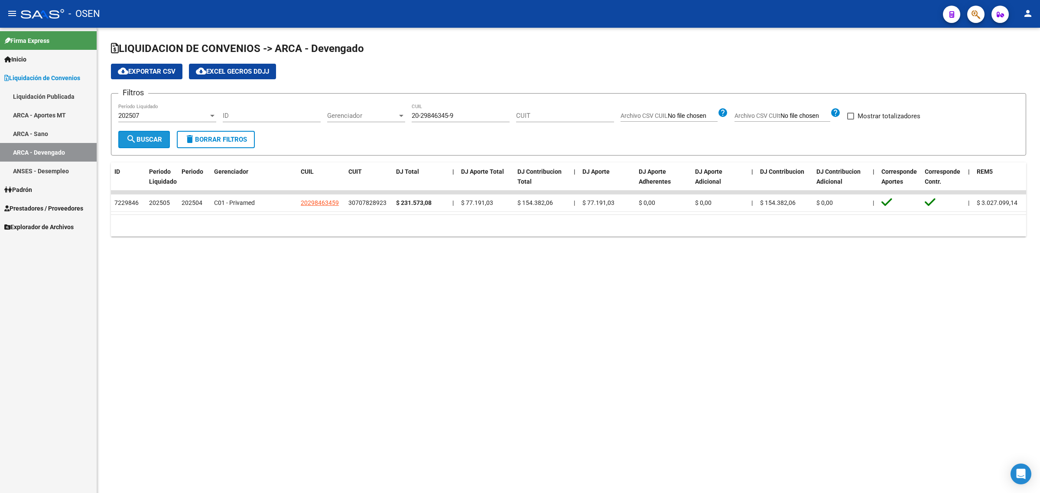
click at [144, 138] on span "search Buscar" at bounding box center [144, 140] width 36 height 8
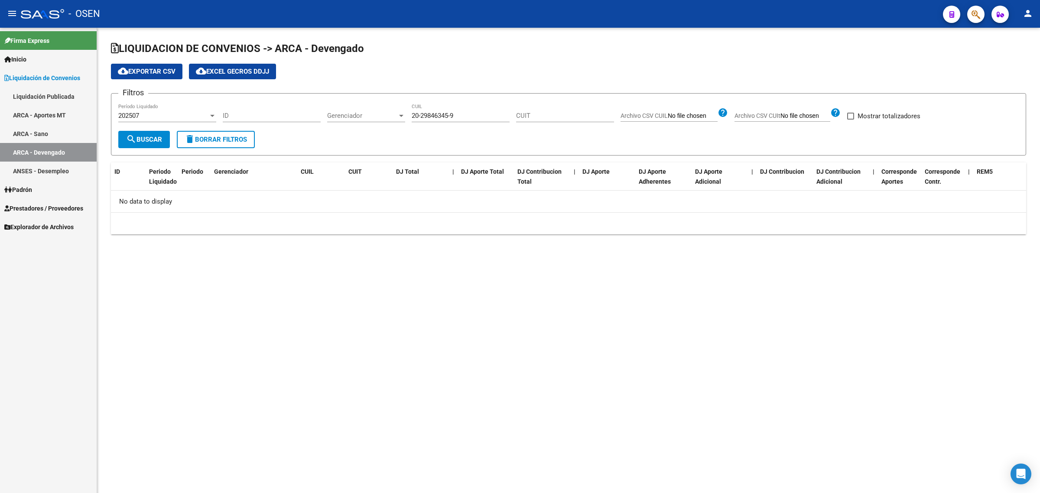
click at [40, 134] on link "ARCA - Sano" at bounding box center [48, 133] width 97 height 19
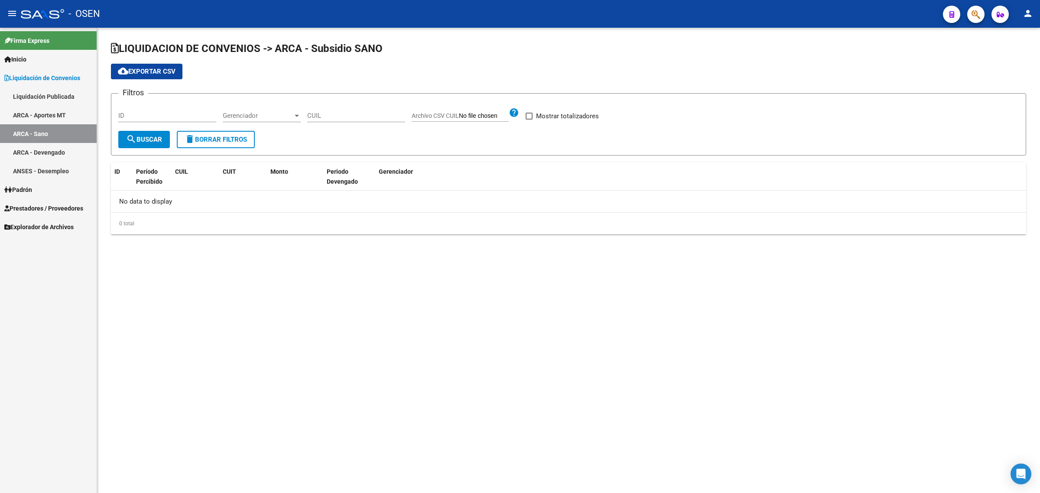
checkbox input "true"
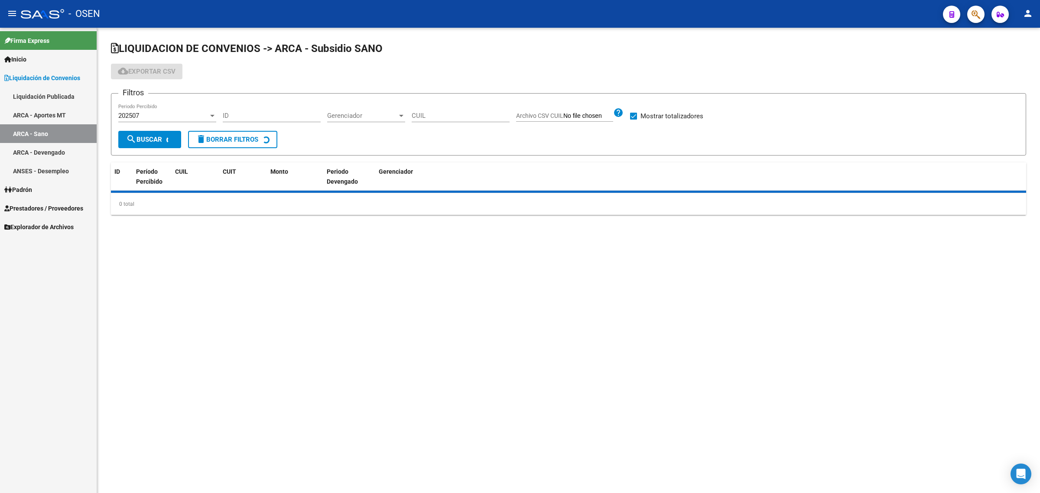
click at [63, 152] on link "ARCA - Devengado" at bounding box center [48, 152] width 97 height 19
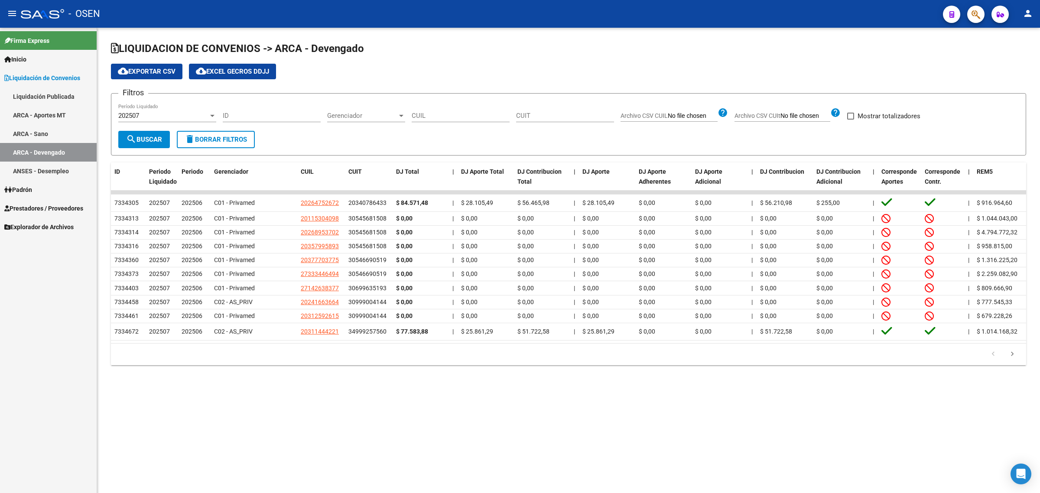
click at [138, 143] on button "search Buscar" at bounding box center [144, 139] width 52 height 17
click at [141, 115] on div "202507" at bounding box center [163, 116] width 90 height 8
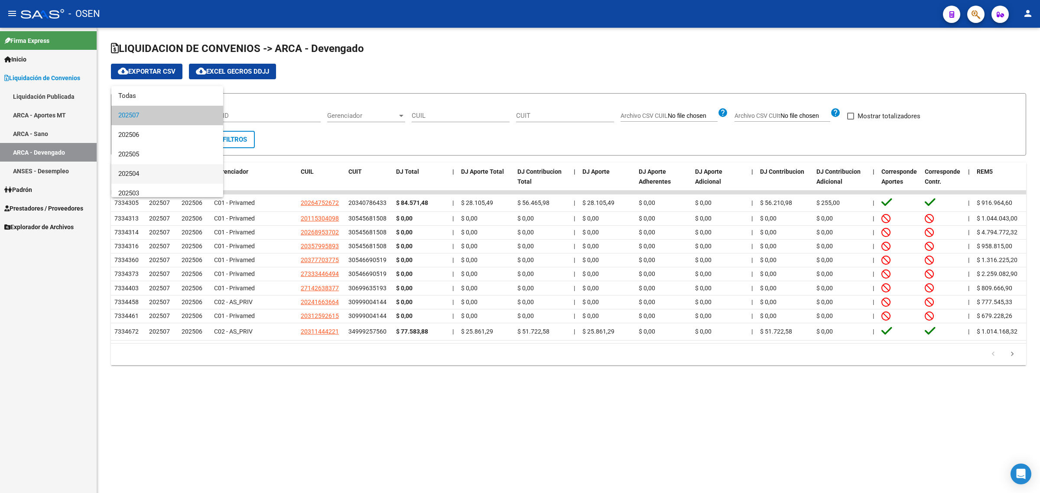
click at [143, 175] on span "202504" at bounding box center [167, 173] width 98 height 19
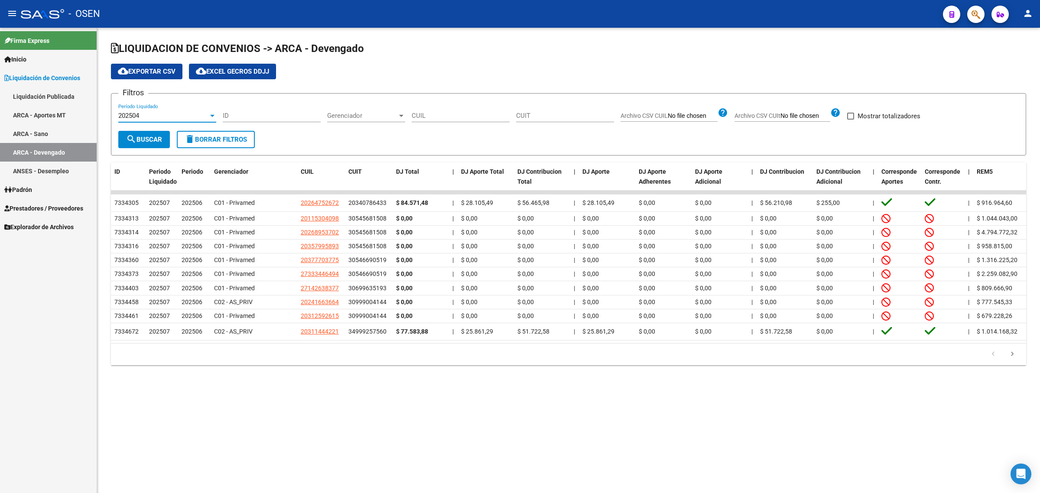
click at [146, 134] on button "search Buscar" at bounding box center [144, 139] width 52 height 17
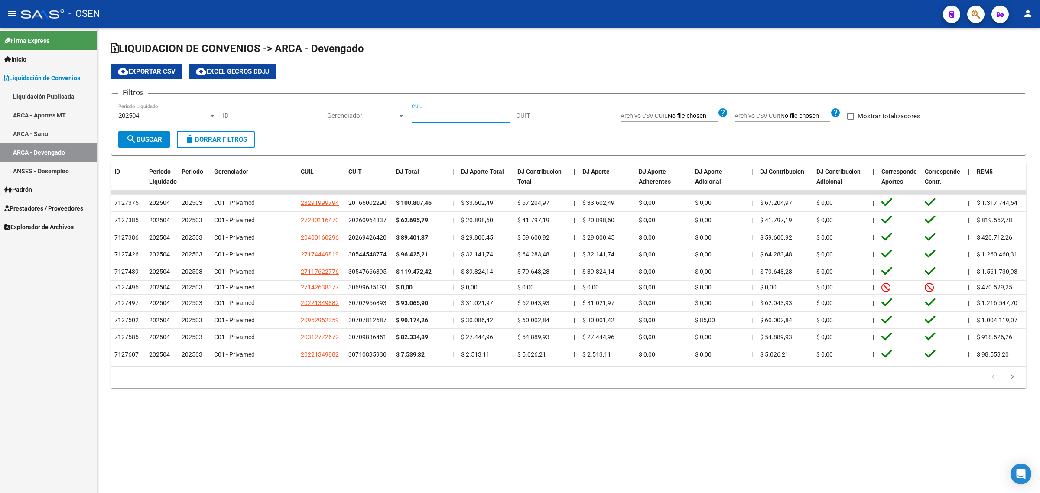
click at [416, 114] on input "CUIL" at bounding box center [461, 116] width 98 height 8
paste input "20-29846345-9"
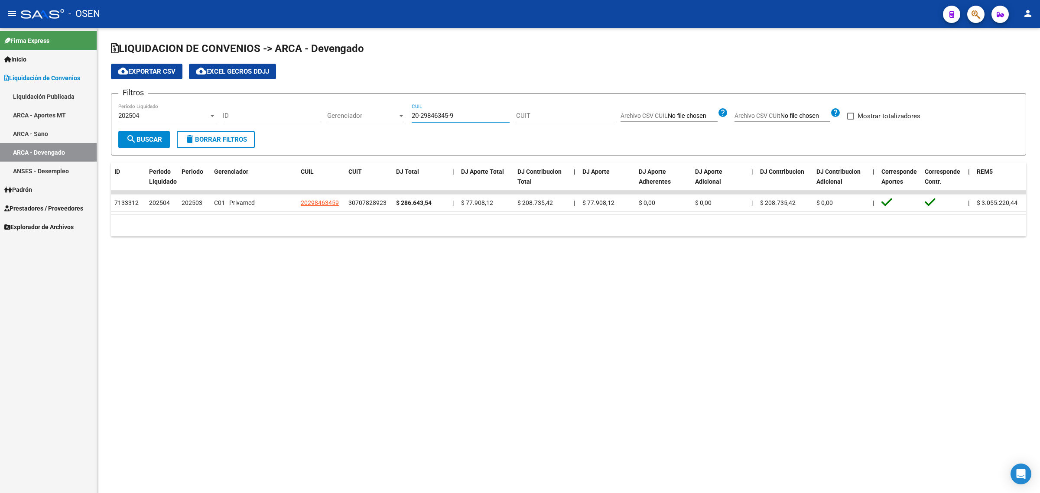
type input "20-29846345-9"
click at [156, 114] on div "202504" at bounding box center [163, 116] width 90 height 8
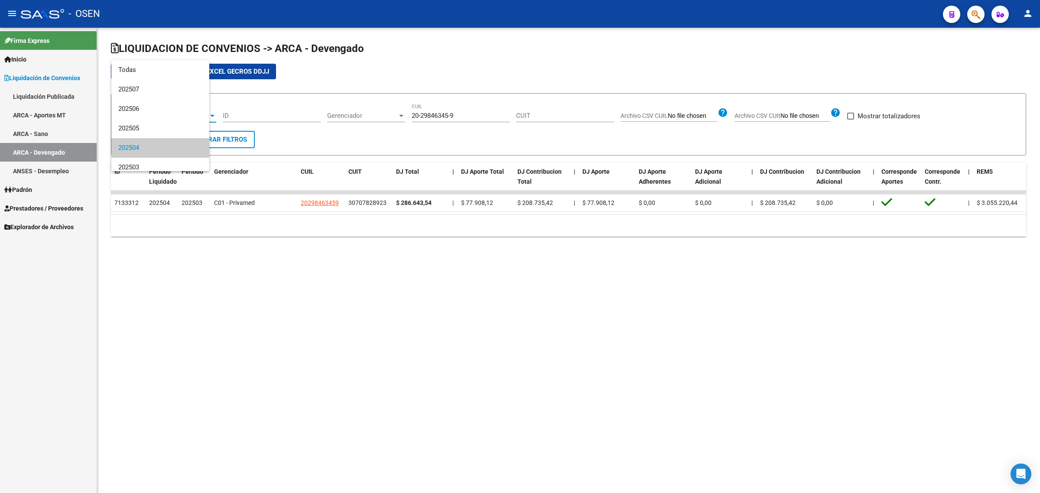
scroll to position [32, 0]
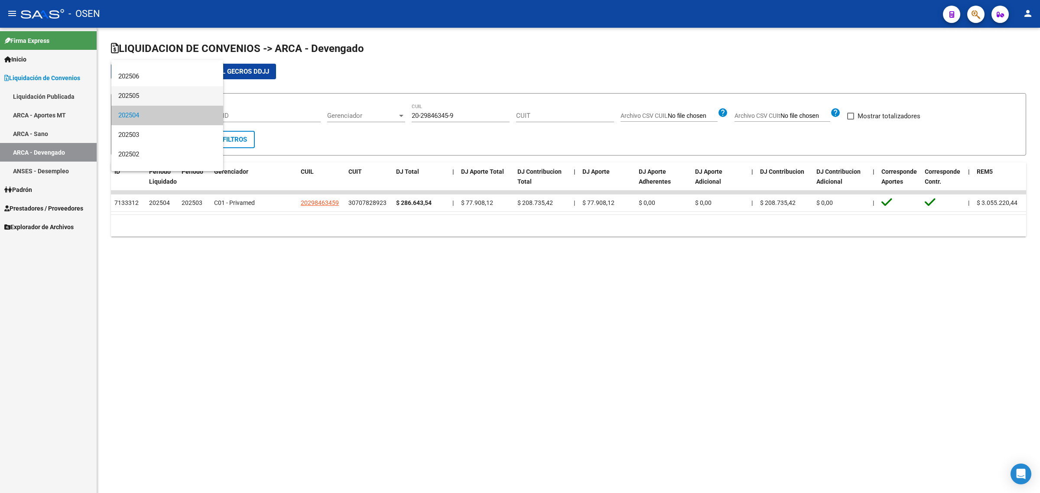
click at [139, 96] on span "202505" at bounding box center [167, 95] width 98 height 19
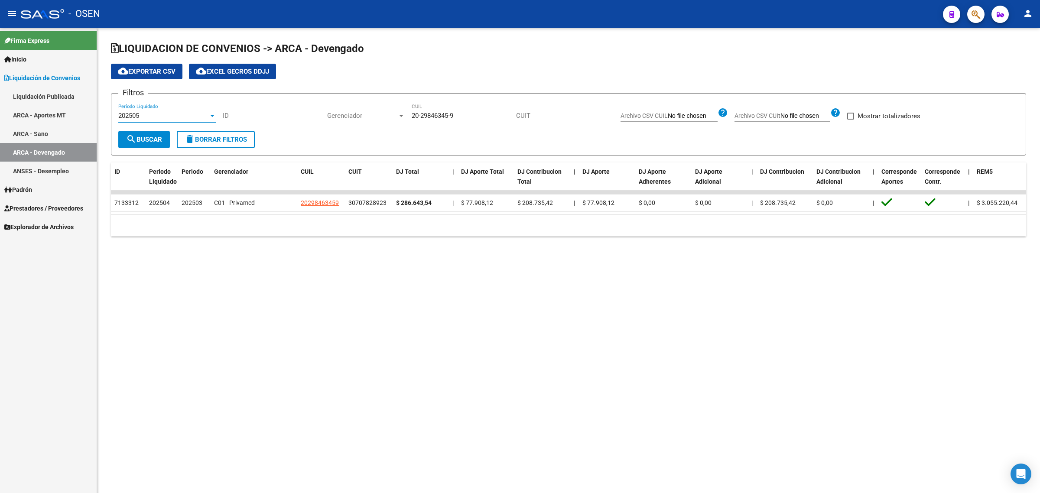
click at [152, 140] on span "search Buscar" at bounding box center [144, 140] width 36 height 8
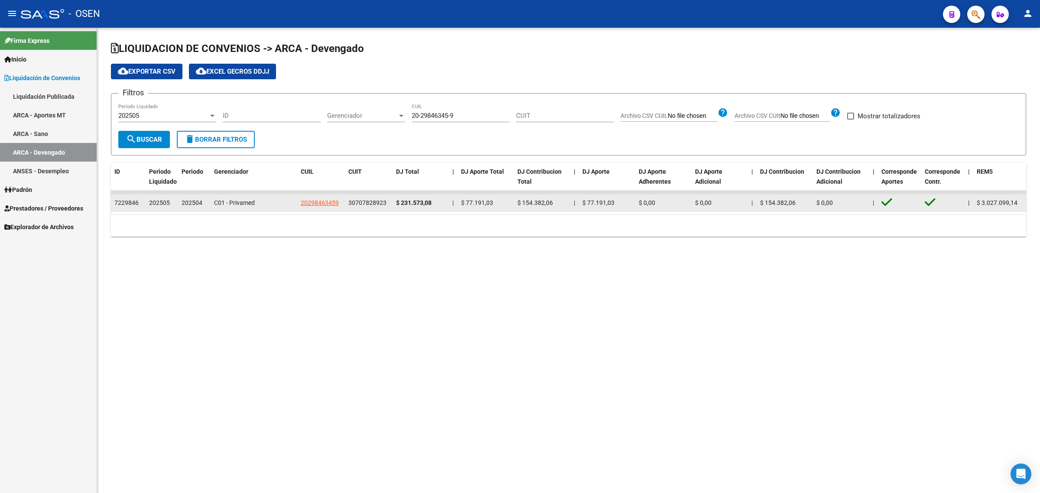
drag, startPoint x: 397, startPoint y: 201, endPoint x: 437, endPoint y: 206, distance: 39.7
click at [437, 206] on div "$ 231.573,08" at bounding box center [420, 203] width 49 height 10
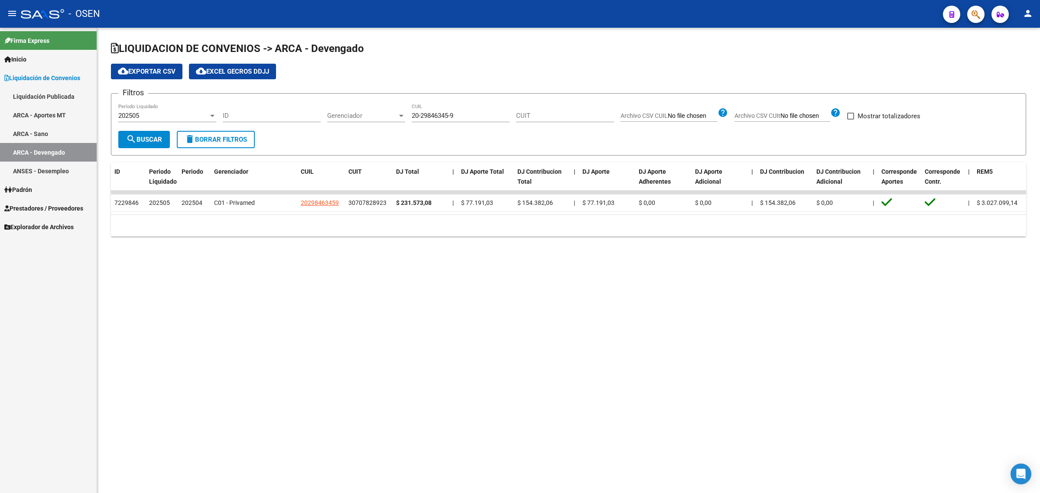
click at [445, 298] on mat-sidenav-content "LIQUIDACION DE CONVENIOS -> ARCA - Devengado cloud_download Exportar CSV cloud_…" at bounding box center [568, 260] width 943 height 465
click at [150, 118] on div "202505" at bounding box center [163, 116] width 90 height 8
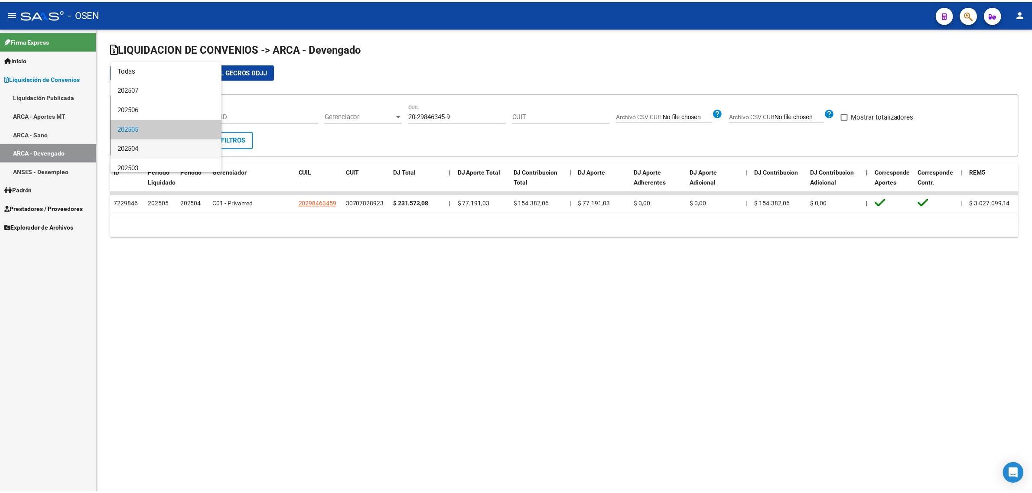
scroll to position [13, 0]
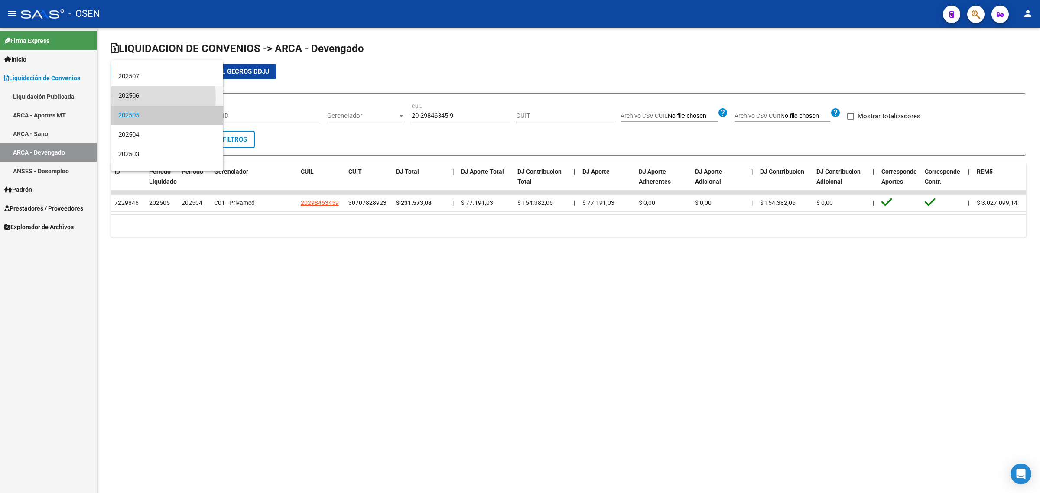
click at [141, 97] on span "202506" at bounding box center [167, 95] width 98 height 19
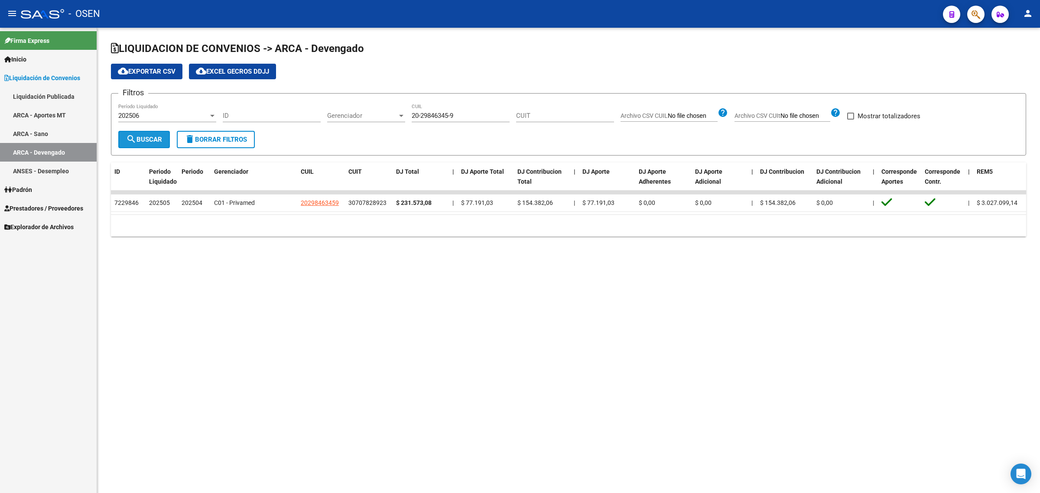
click at [148, 141] on span "search Buscar" at bounding box center [144, 140] width 36 height 8
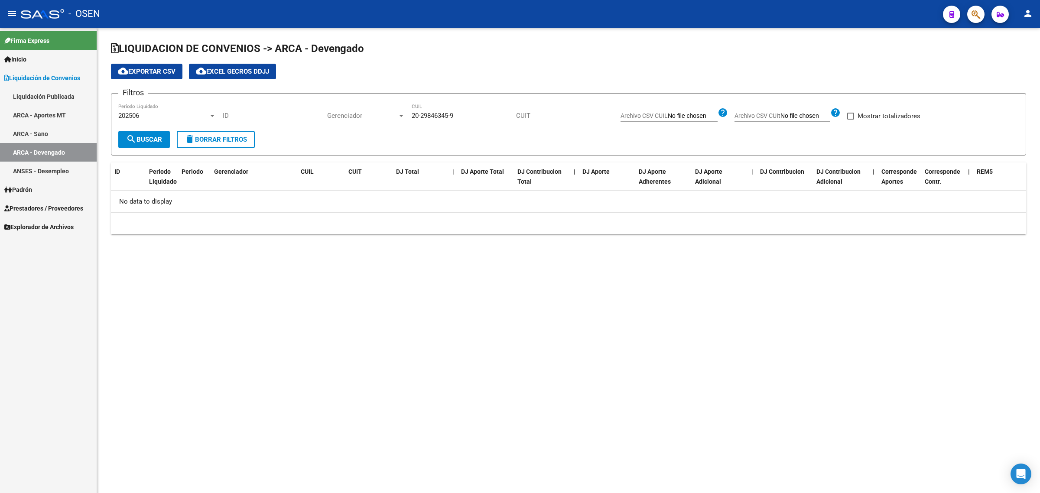
click at [149, 114] on div "202506" at bounding box center [163, 116] width 90 height 8
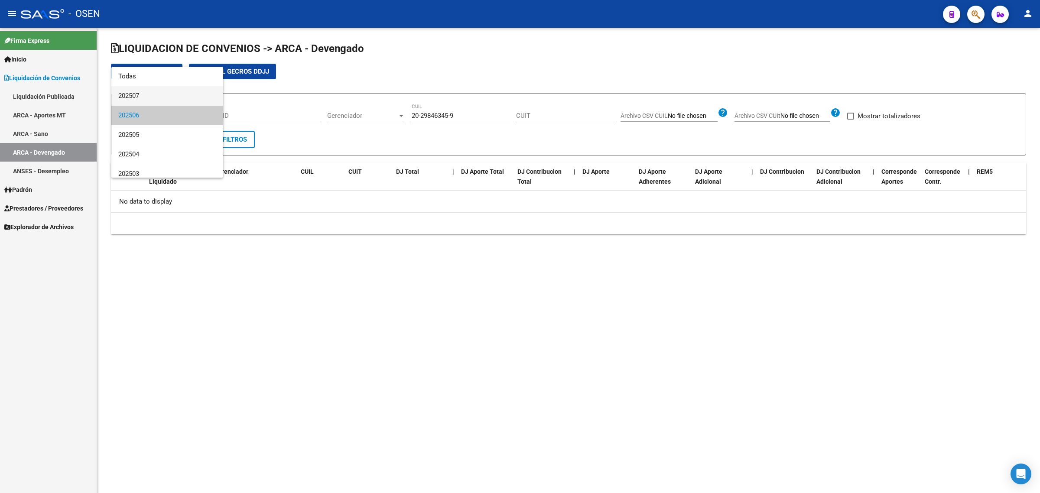
click at [142, 95] on span "202507" at bounding box center [167, 95] width 98 height 19
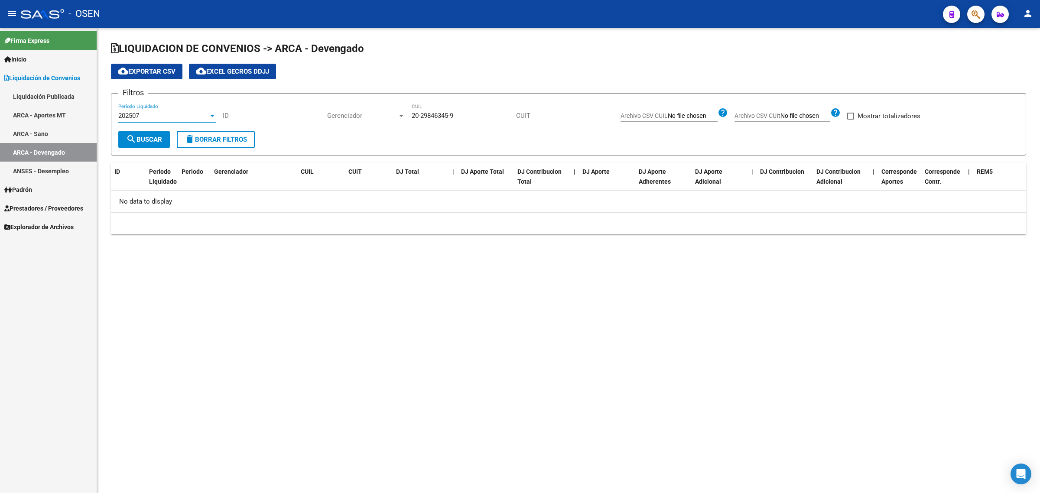
click at [145, 142] on span "search Buscar" at bounding box center [144, 140] width 36 height 8
click at [370, 315] on mat-sidenav-content "LIQUIDACION DE CONVENIOS -> ARCA - Devengado cloud_download Exportar CSV cloud_…" at bounding box center [568, 260] width 943 height 465
click at [143, 116] on div "202507" at bounding box center [163, 116] width 90 height 8
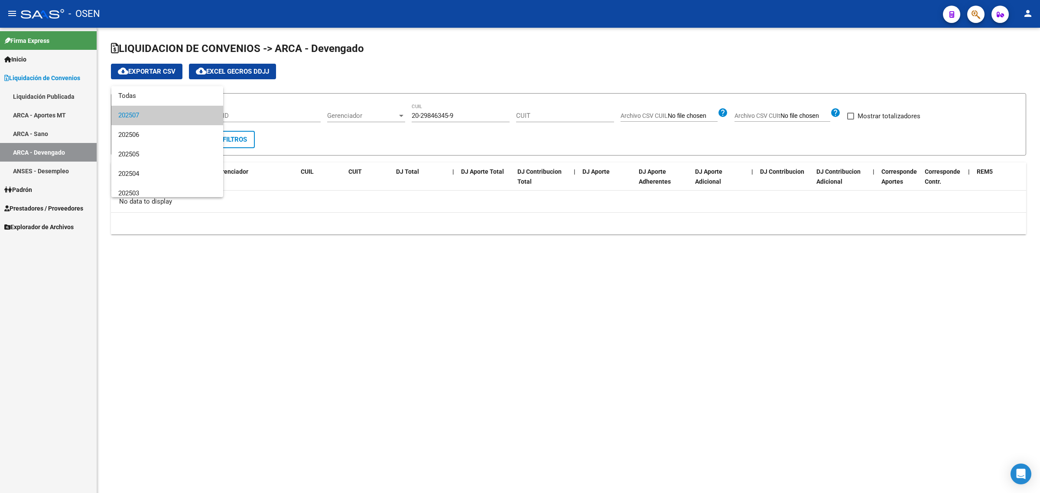
click at [356, 243] on div at bounding box center [520, 246] width 1040 height 493
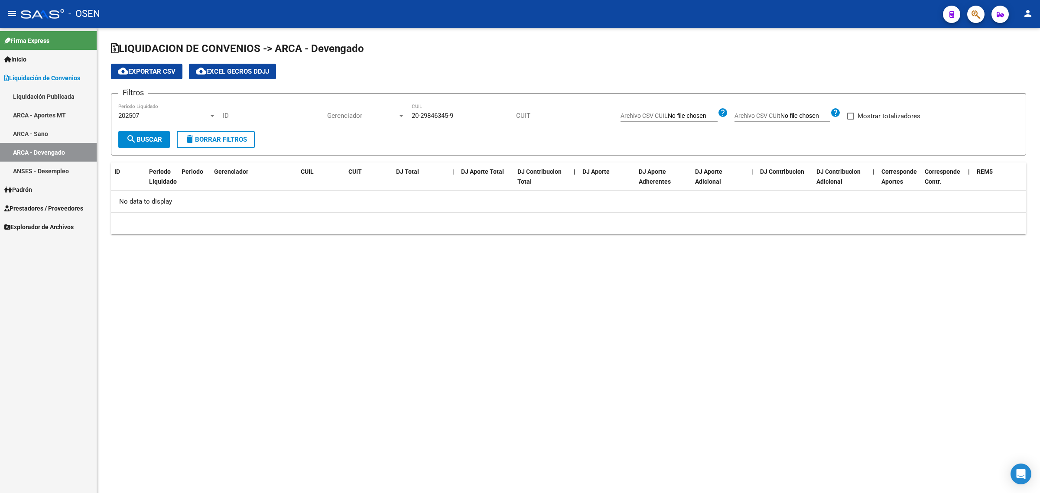
click at [138, 134] on button "search Buscar" at bounding box center [144, 139] width 52 height 17
click at [974, 16] on icon "button" at bounding box center [975, 15] width 9 height 10
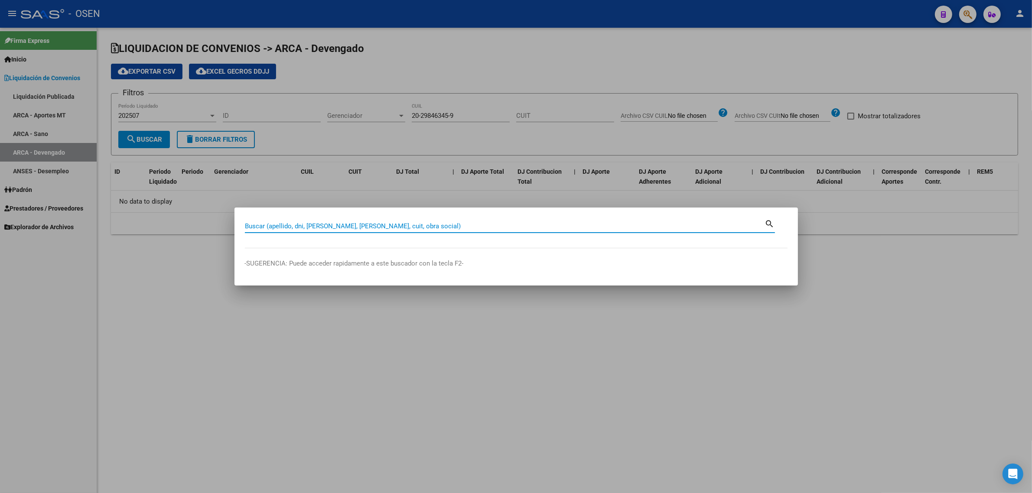
paste input "20326107957"
type input "20326107957"
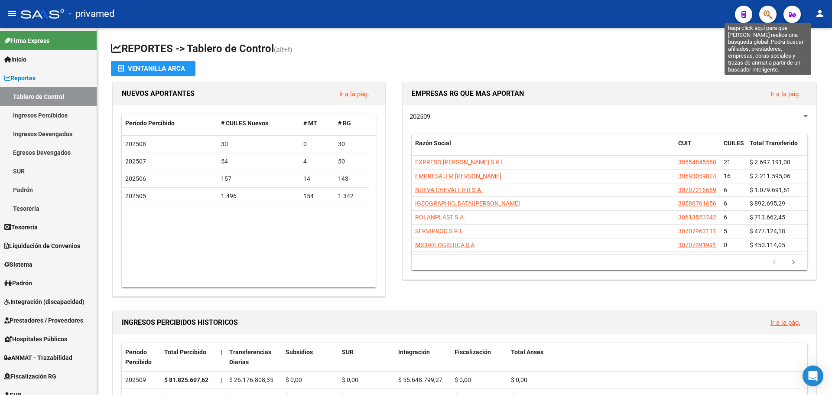
click at [771, 14] on icon "button" at bounding box center [767, 15] width 9 height 10
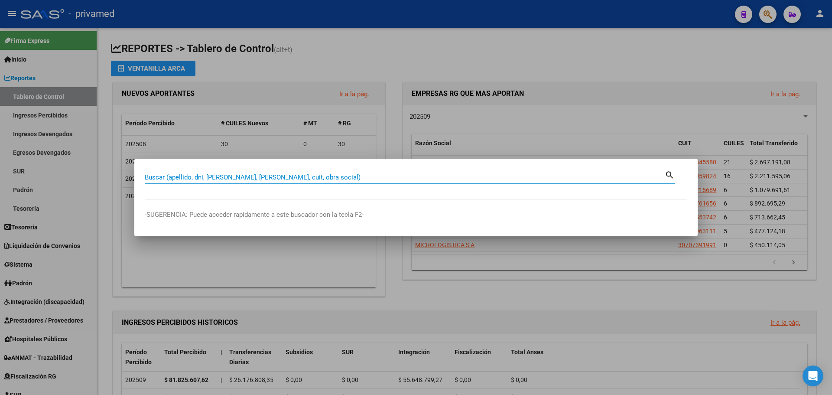
click at [248, 180] on input "Buscar (apellido, dni, [PERSON_NAME], [PERSON_NAME], cuit, obra social)" at bounding box center [405, 177] width 520 height 8
paste input "20298463459"
type input "20298463459"
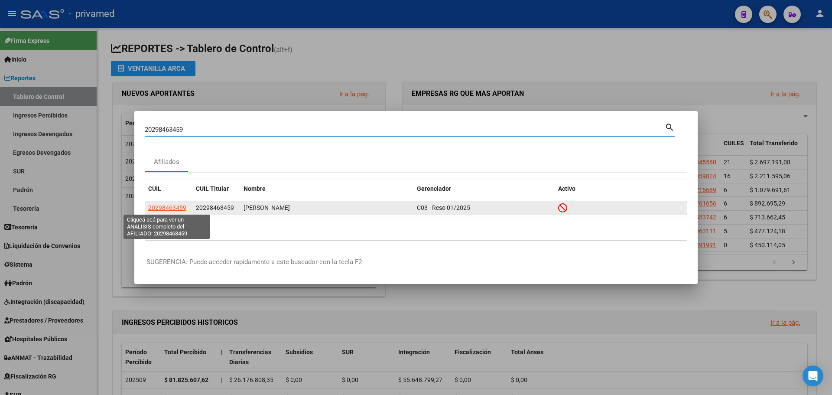
click at [162, 207] on span "20298463459" at bounding box center [167, 207] width 38 height 7
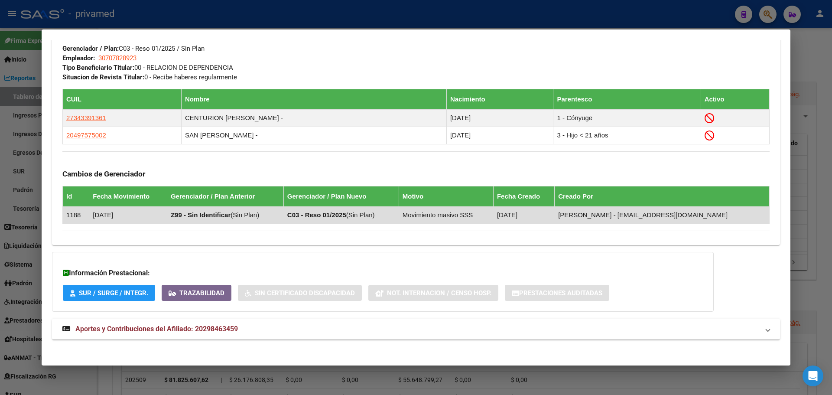
scroll to position [440, 0]
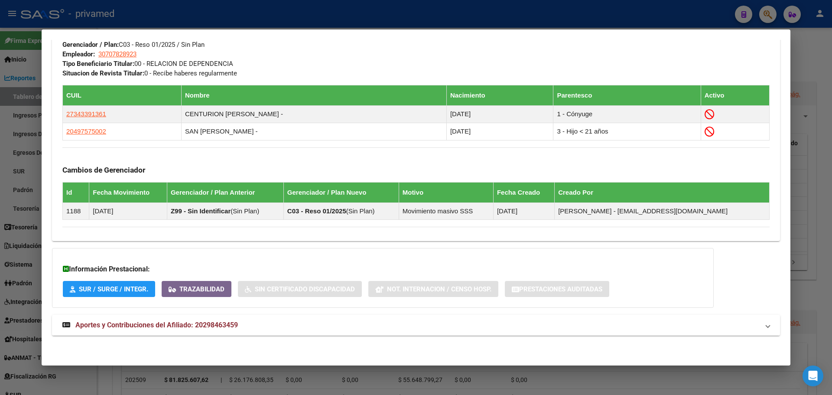
click at [167, 329] on span "Aportes y Contribuciones del Afiliado: 20298463459" at bounding box center [156, 325] width 162 height 8
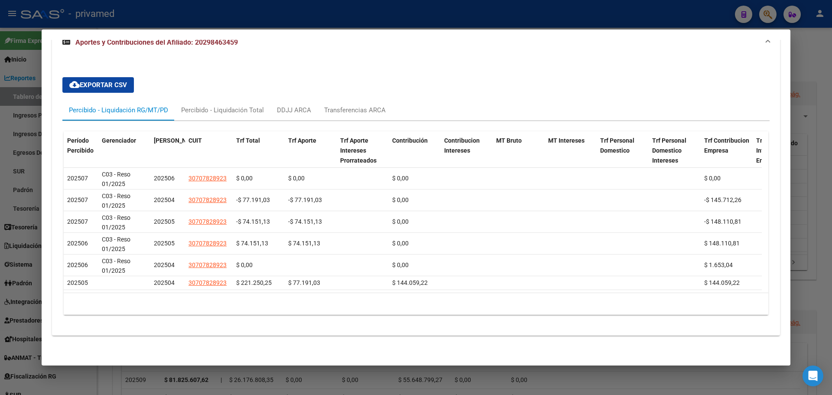
scroll to position [733, 0]
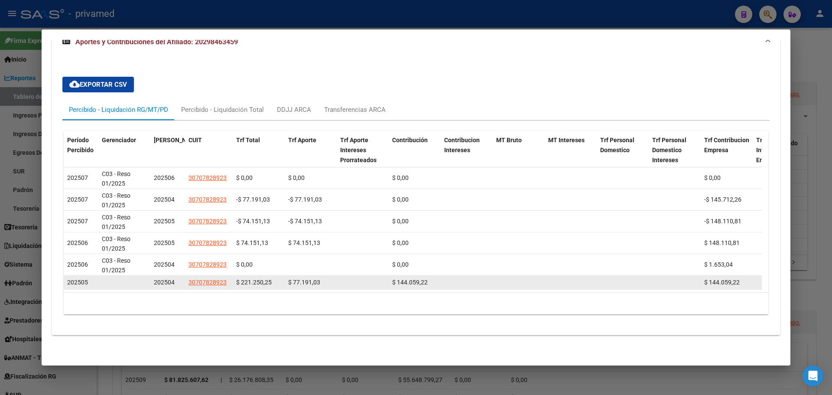
drag, startPoint x: 156, startPoint y: 276, endPoint x: 216, endPoint y: 279, distance: 60.3
click at [216, 279] on div "202505 202504 30707828923 $ 221.250,25 $ 77.191,03 $ 144.059,22 $ 144.059,22 10…" at bounding box center [538, 283] width 949 height 14
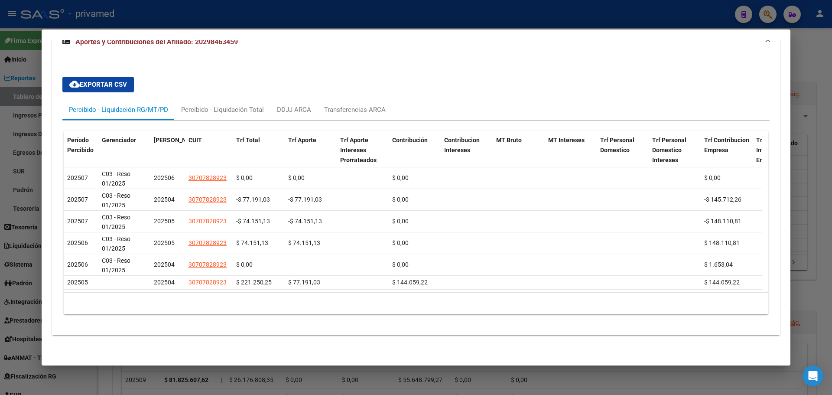
click at [204, 293] on div "10 total 1" at bounding box center [416, 303] width 704 height 22
click at [282, 18] on div at bounding box center [416, 197] width 832 height 395
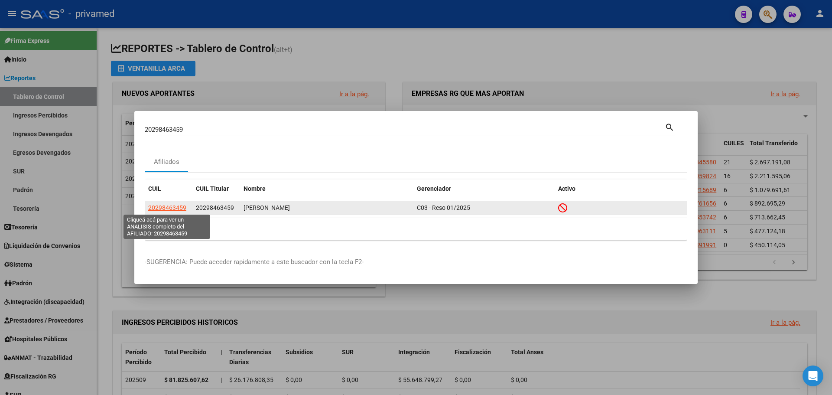
click at [158, 210] on span "20298463459" at bounding box center [167, 207] width 38 height 7
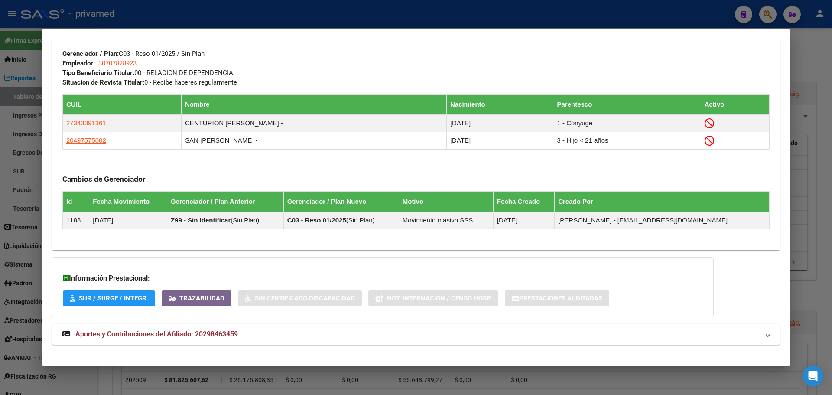
scroll to position [440, 0]
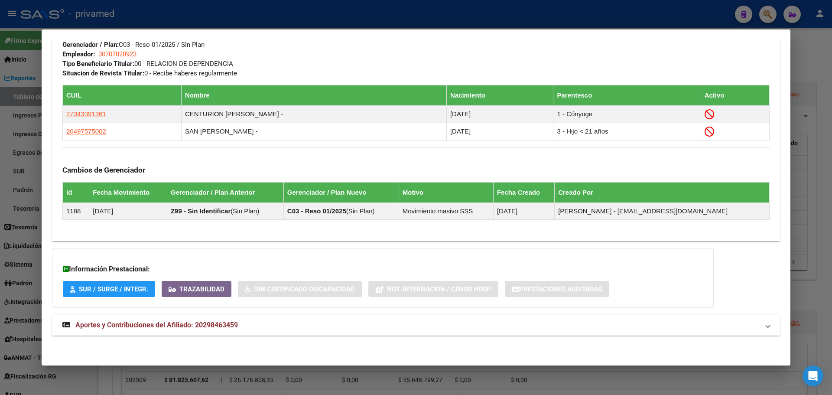
click at [139, 323] on span "Aportes y Contribuciones del Afiliado: 20298463459" at bounding box center [156, 325] width 162 height 8
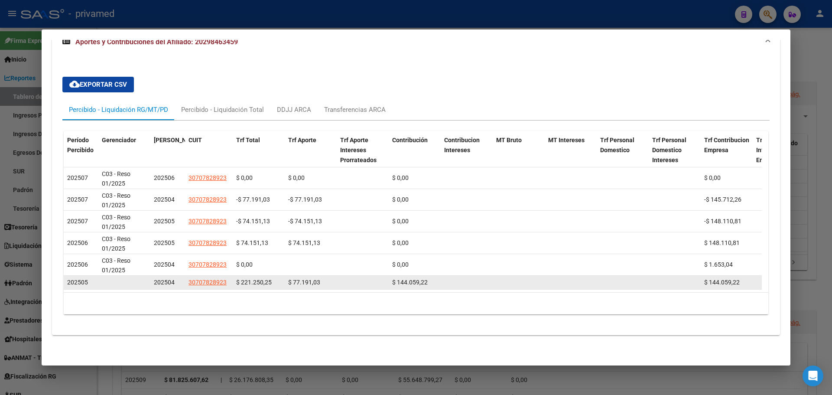
scroll to position [733, 0]
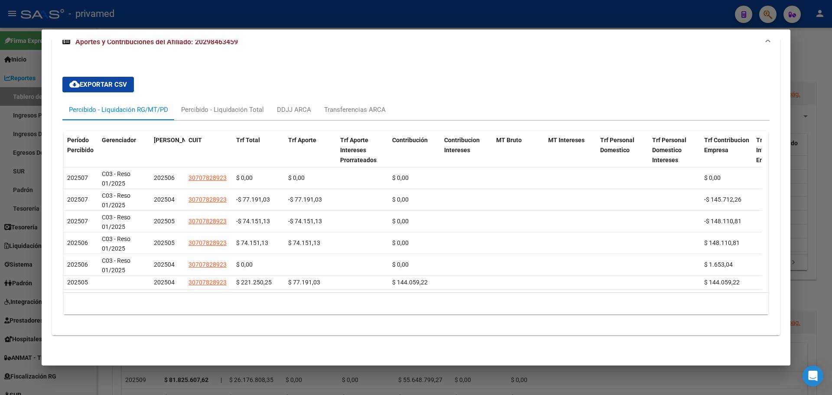
click at [305, 15] on div at bounding box center [416, 197] width 832 height 395
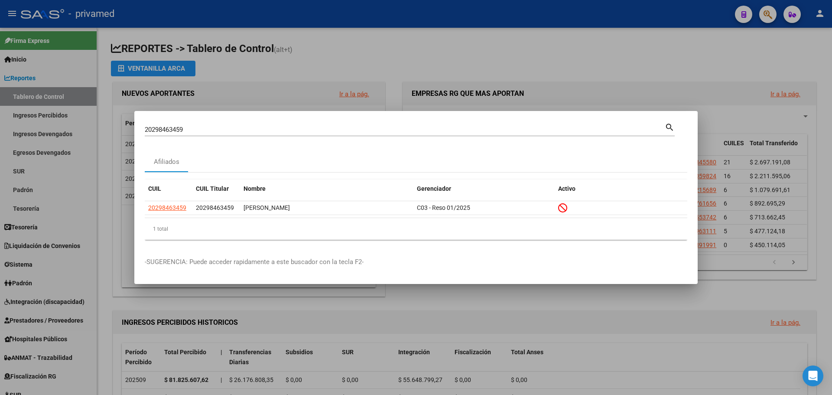
click at [390, 47] on div at bounding box center [416, 197] width 832 height 395
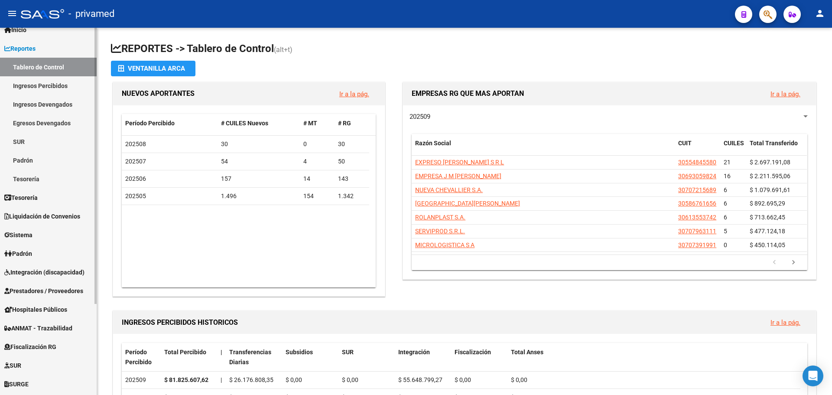
scroll to position [0, 0]
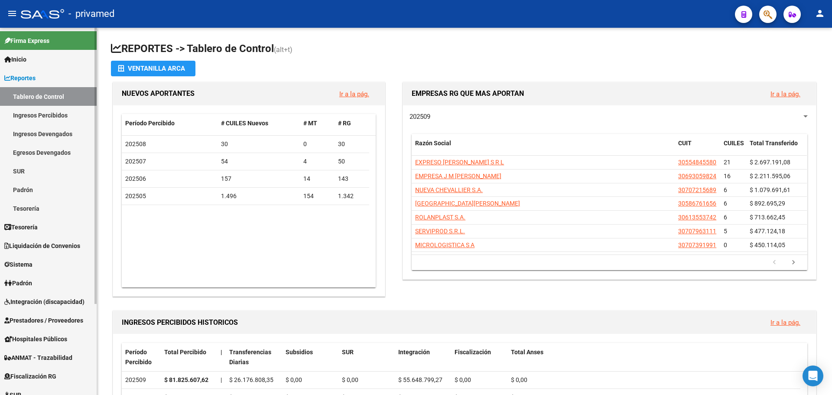
click at [29, 189] on link "Padrón" at bounding box center [48, 189] width 97 height 19
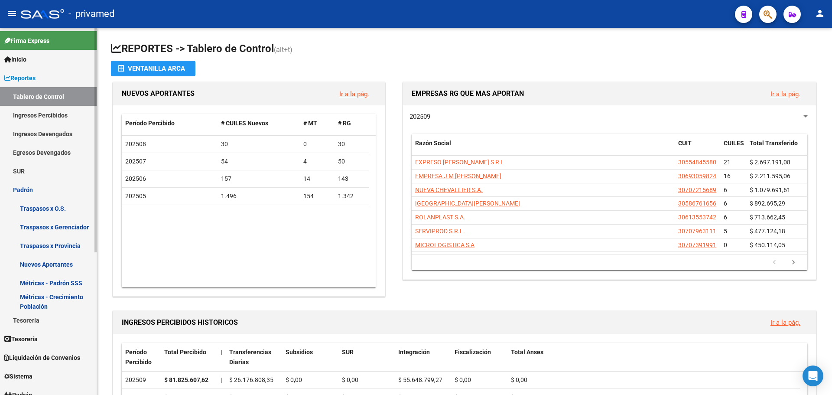
click at [28, 192] on link "Padrón" at bounding box center [48, 189] width 97 height 19
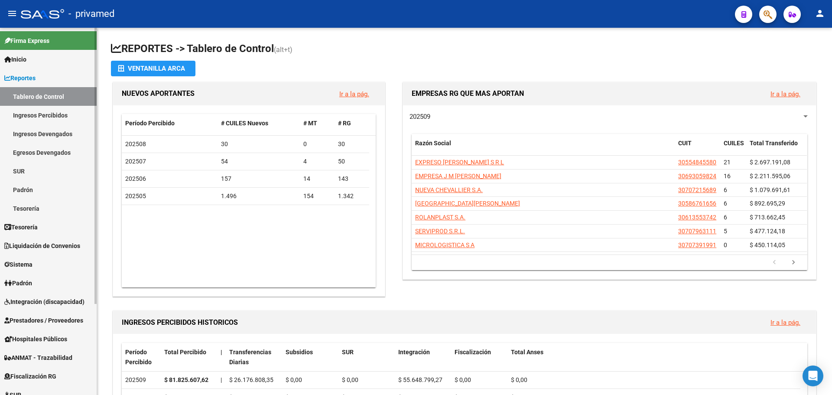
click at [26, 188] on link "Padrón" at bounding box center [48, 189] width 97 height 19
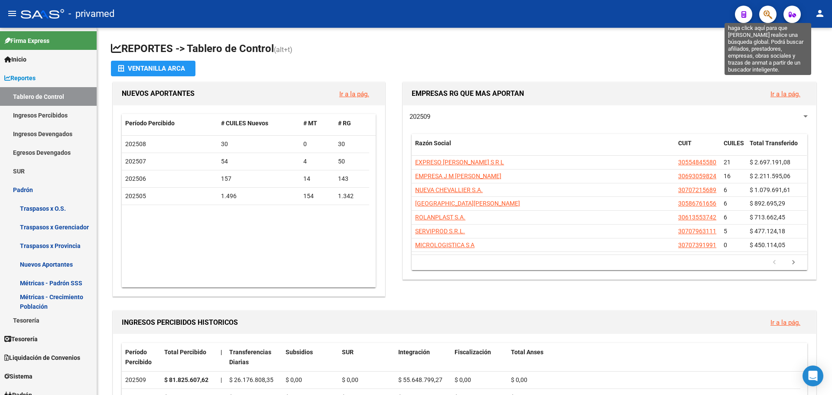
click at [770, 19] on icon "button" at bounding box center [767, 15] width 9 height 10
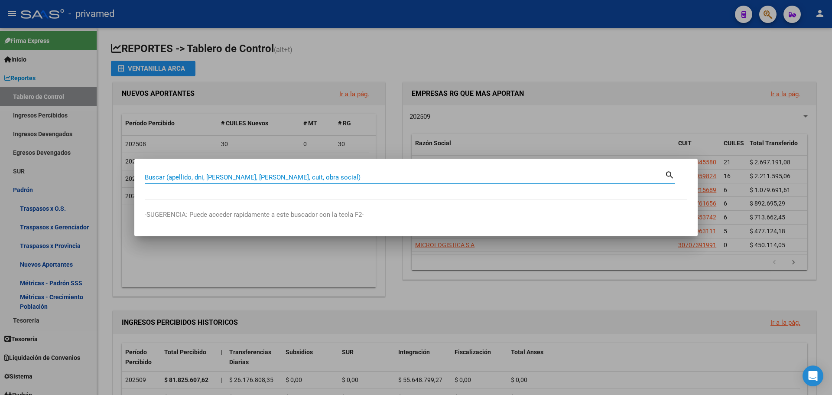
click at [299, 177] on input "Buscar (apellido, dni, [PERSON_NAME], [PERSON_NAME], cuit, obra social)" at bounding box center [405, 177] width 520 height 8
paste input "20298463459"
type input "20298463459"
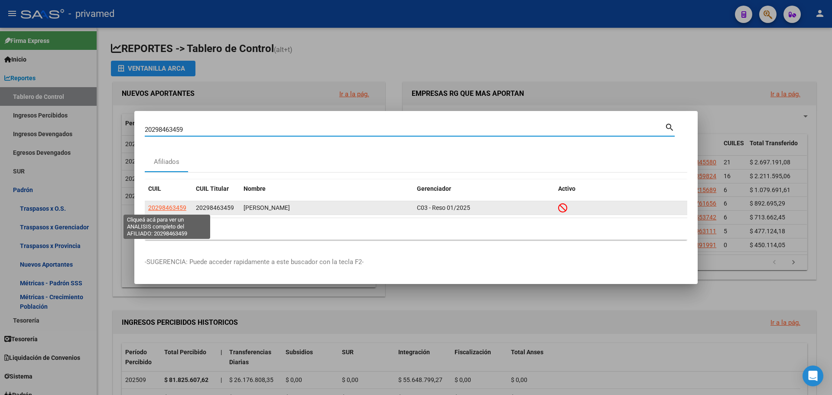
click at [168, 208] on span "20298463459" at bounding box center [167, 207] width 38 height 7
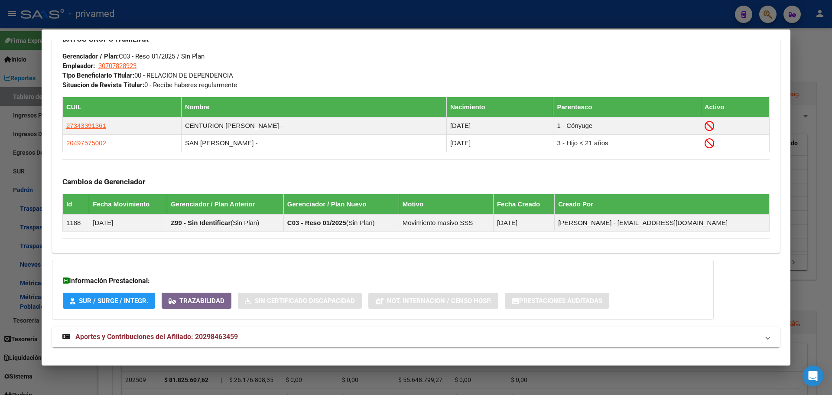
scroll to position [440, 0]
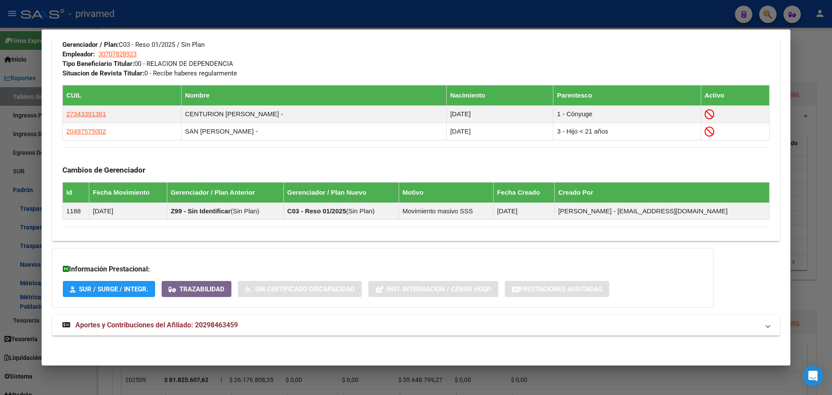
click at [118, 324] on span "Aportes y Contribuciones del Afiliado: 20298463459" at bounding box center [156, 325] width 162 height 8
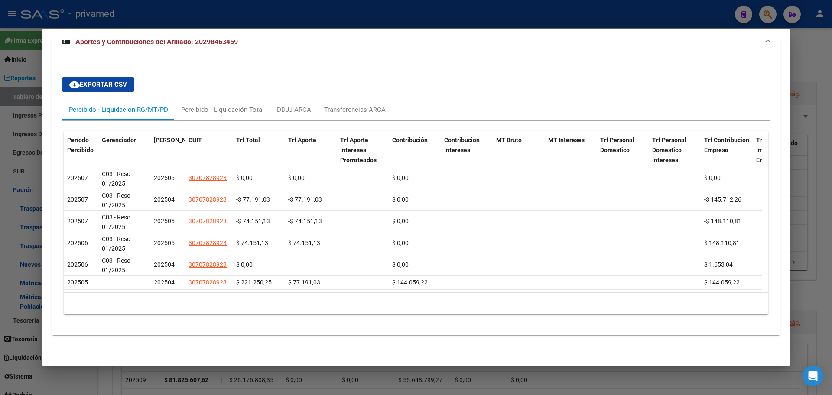
scroll to position [733, 0]
click at [134, 105] on div "Percibido - Liquidación RG/MT/PD" at bounding box center [118, 110] width 99 height 10
click at [250, 75] on div "cloud_download Exportar CSV Percibido - Liquidación RG/MT/PD Percibido - Liquid…" at bounding box center [415, 195] width 707 height 251
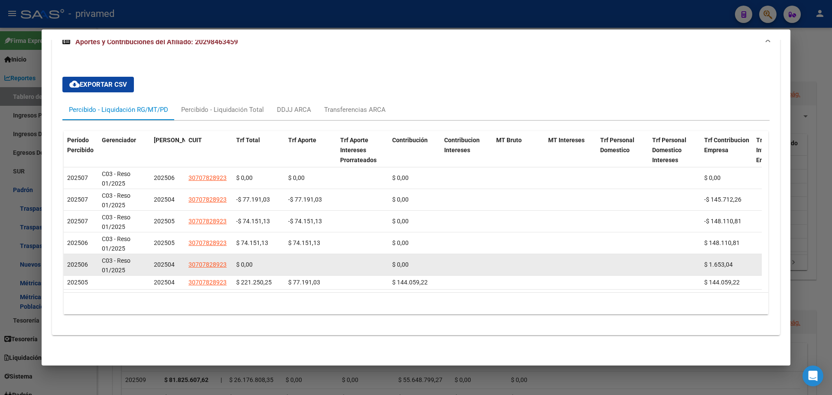
drag, startPoint x: 68, startPoint y: 171, endPoint x: 358, endPoint y: 261, distance: 304.4
click at [358, 261] on datatable-scroller "202507 C03 - Reso 01/2025 202506 30707828923 $ 0,00 $ 0,00 $ 0,00 $ 0,00 % 0 % …" at bounding box center [413, 228] width 698 height 122
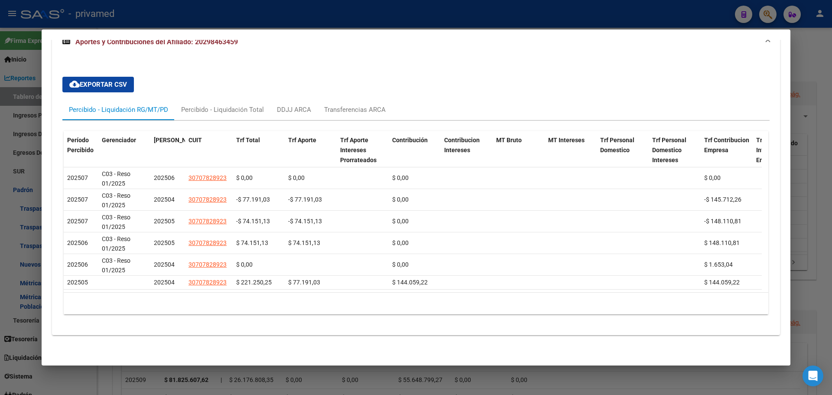
click at [365, 333] on div "cloud_download Exportar CSV Percibido - Liquidación RG/MT/PD Percibido - Liquid…" at bounding box center [416, 195] width 728 height 279
click at [656, 9] on div at bounding box center [416, 197] width 832 height 395
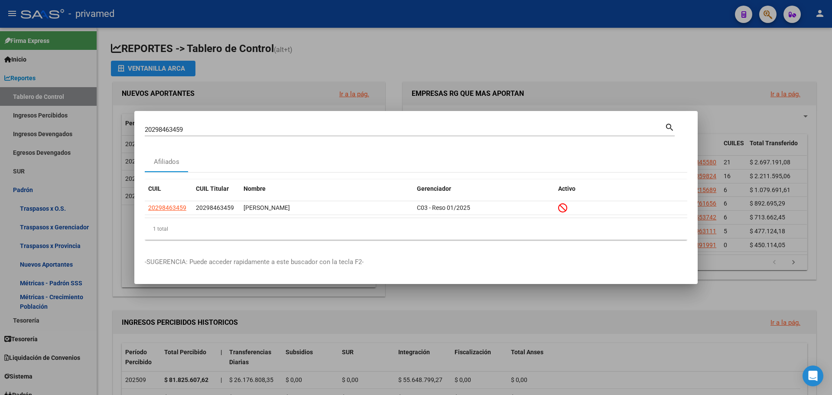
click at [618, 17] on div at bounding box center [416, 197] width 832 height 395
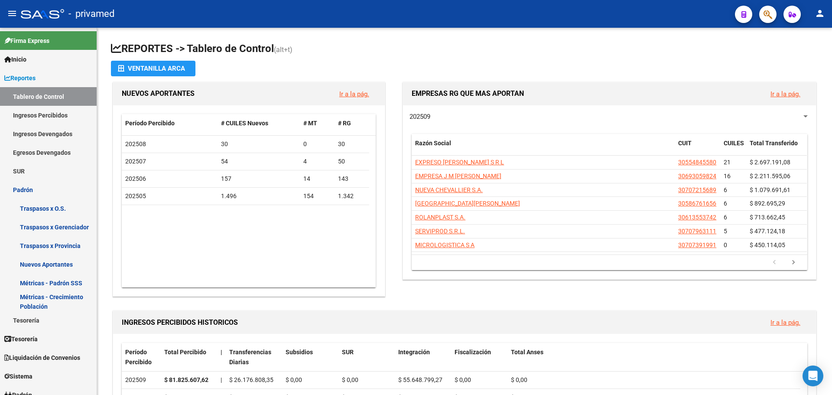
click at [763, 15] on button "button" at bounding box center [767, 14] width 17 height 17
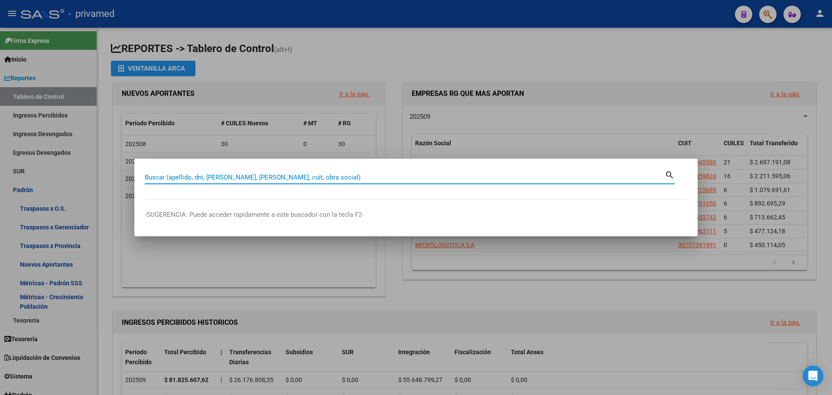
paste input "17340111"
type input "17340111"
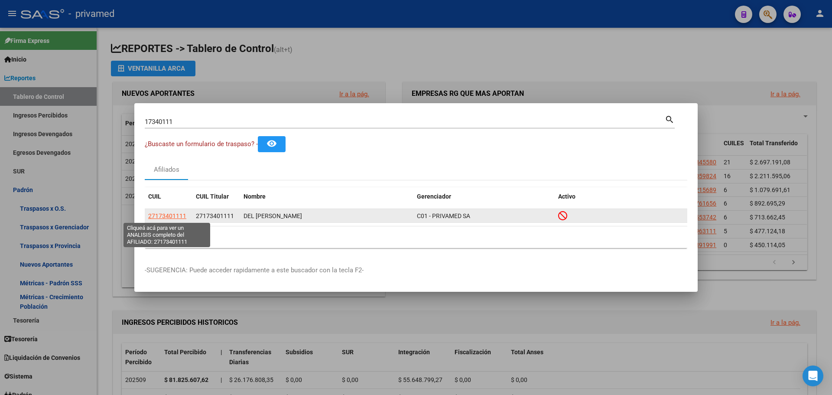
click at [160, 215] on span "27173401111" at bounding box center [167, 215] width 38 height 7
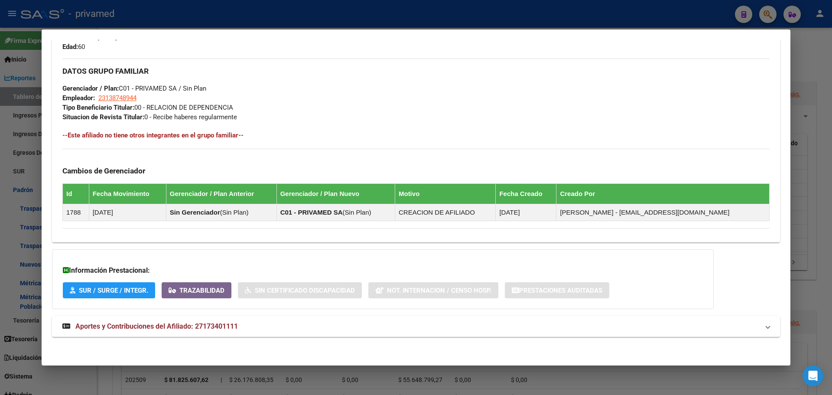
scroll to position [391, 0]
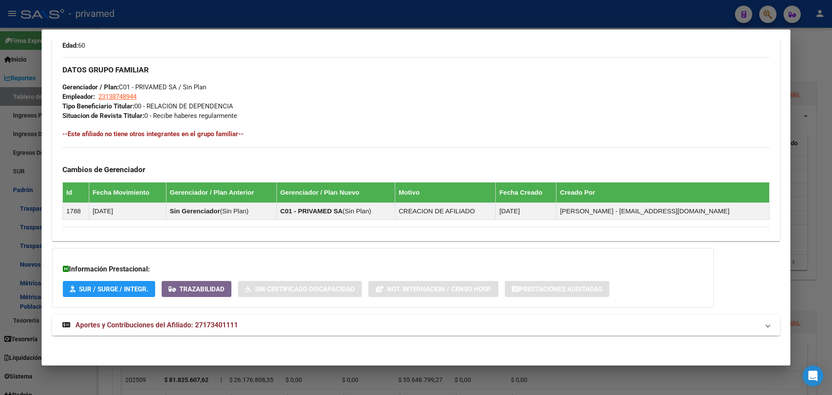
click at [196, 321] on span "Aportes y Contribuciones del Afiliado: 27173401111" at bounding box center [156, 325] width 162 height 8
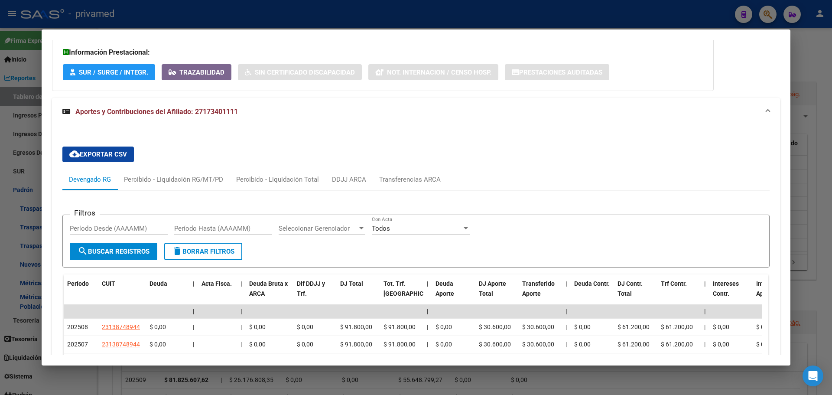
scroll to position [731, 0]
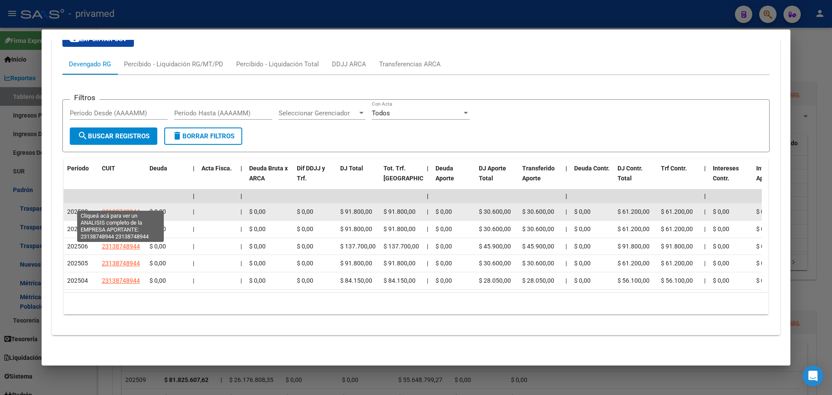
click at [114, 208] on span "23138748944" at bounding box center [121, 211] width 38 height 7
type textarea "23138748944"
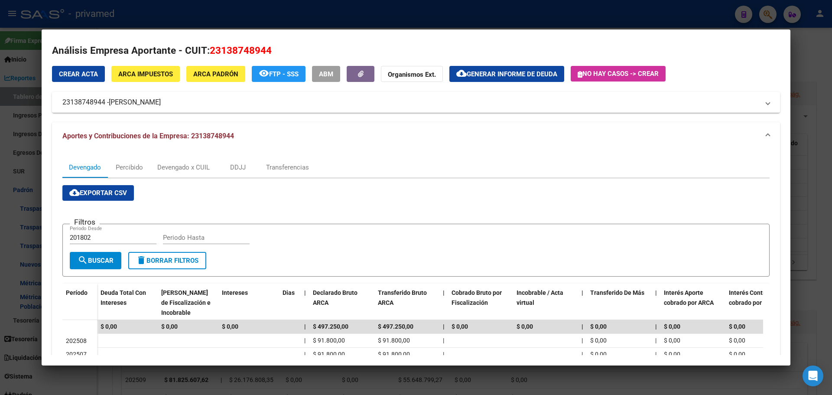
scroll to position [0, 0]
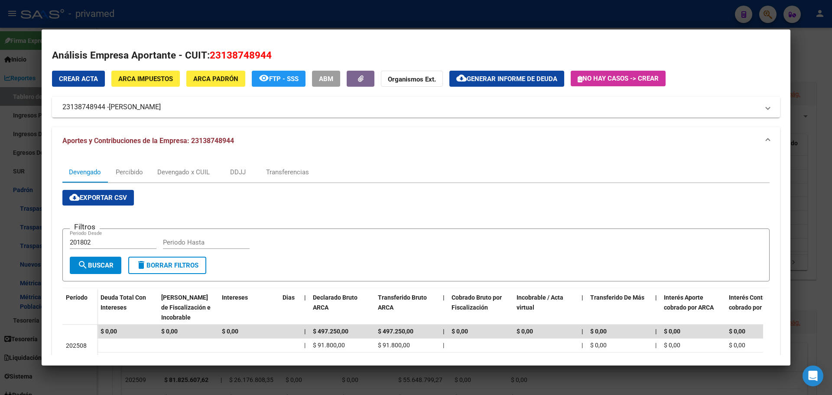
click at [168, 19] on div at bounding box center [416, 197] width 832 height 395
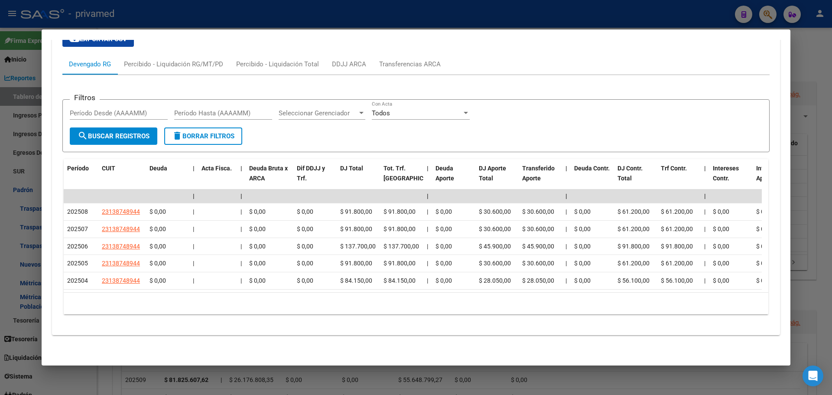
click at [283, 17] on div at bounding box center [416, 197] width 832 height 395
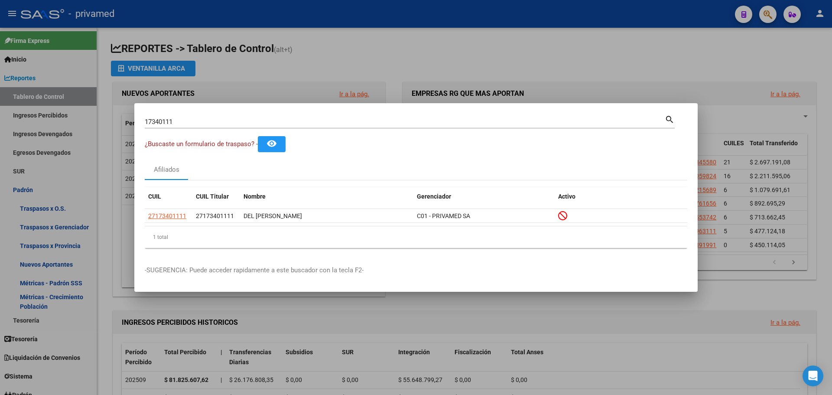
click at [224, 122] on input "17340111" at bounding box center [405, 122] width 520 height 8
paste input "20326107957"
type input "20326107957"
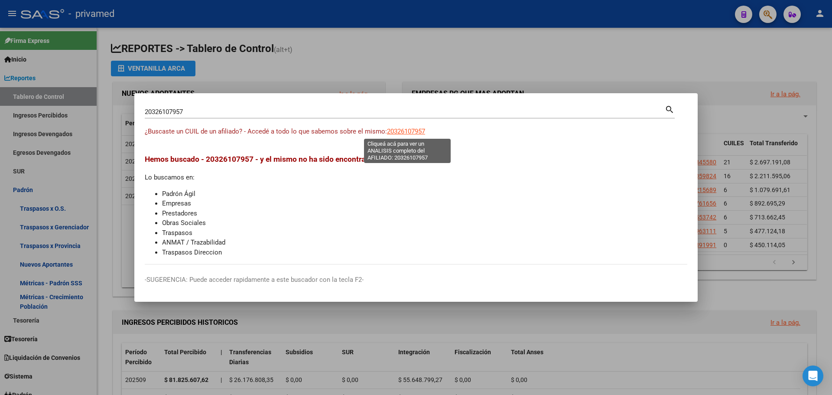
click at [406, 131] on span "20326107957" at bounding box center [406, 131] width 38 height 8
type textarea "20326107957"
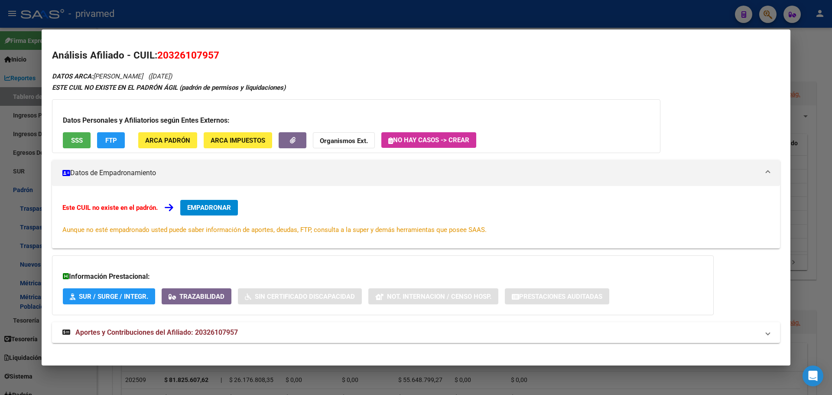
click at [268, 12] on div at bounding box center [416, 197] width 832 height 395
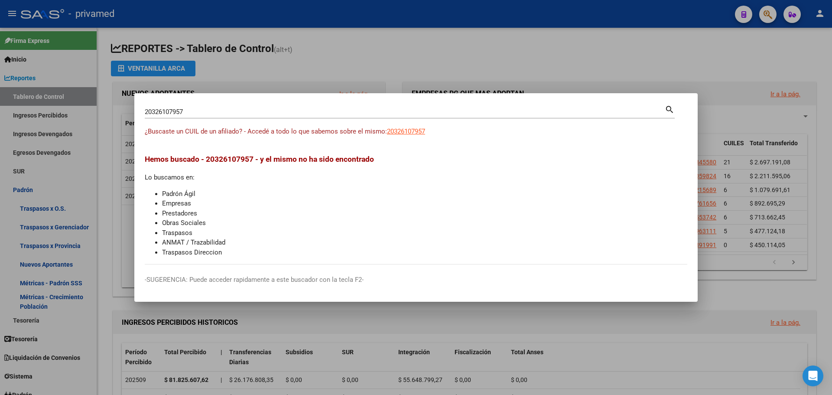
click at [194, 110] on input "20326107957" at bounding box center [405, 112] width 520 height 8
click at [198, 108] on input "20326107957" at bounding box center [405, 112] width 520 height 8
